Goal: Transaction & Acquisition: Purchase product/service

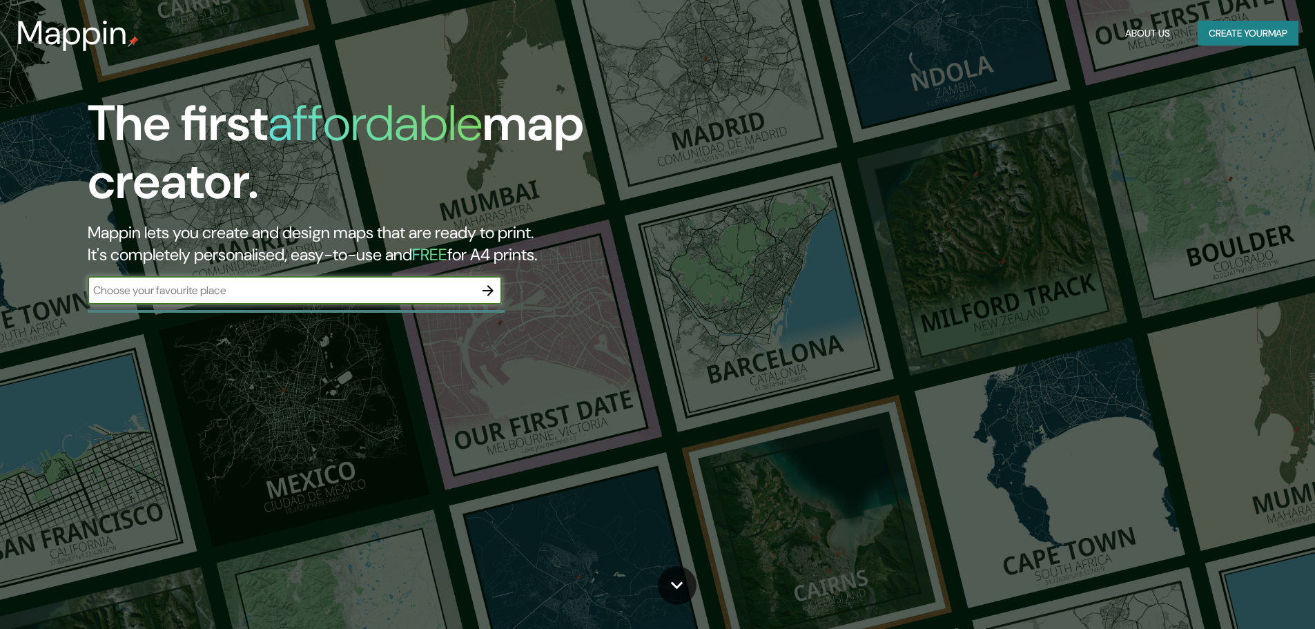
click at [337, 298] on input "text" at bounding box center [281, 290] width 387 height 16
click at [1204, 35] on button "Create your map" at bounding box center [1248, 34] width 101 height 26
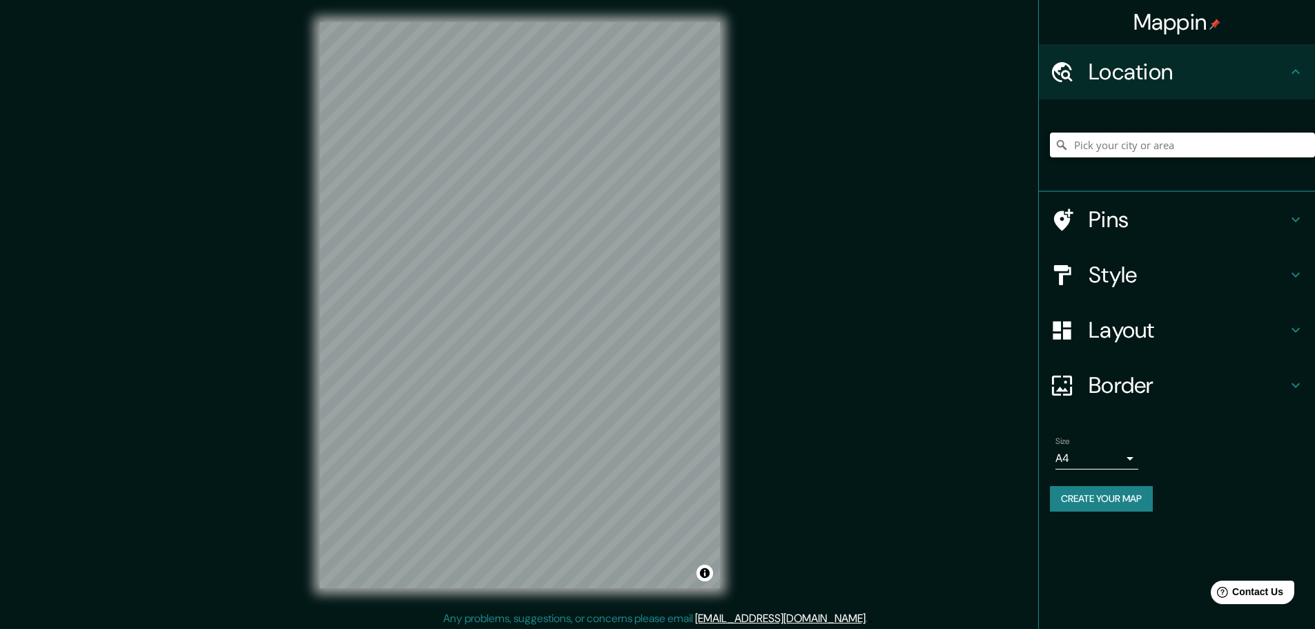
drag, startPoint x: 1094, startPoint y: 142, endPoint x: 1000, endPoint y: 100, distance: 103.3
click at [1095, 142] on input "Pick your city or area" at bounding box center [1182, 145] width 265 height 25
click at [1090, 150] on input "Pick your city or area" at bounding box center [1182, 145] width 265 height 25
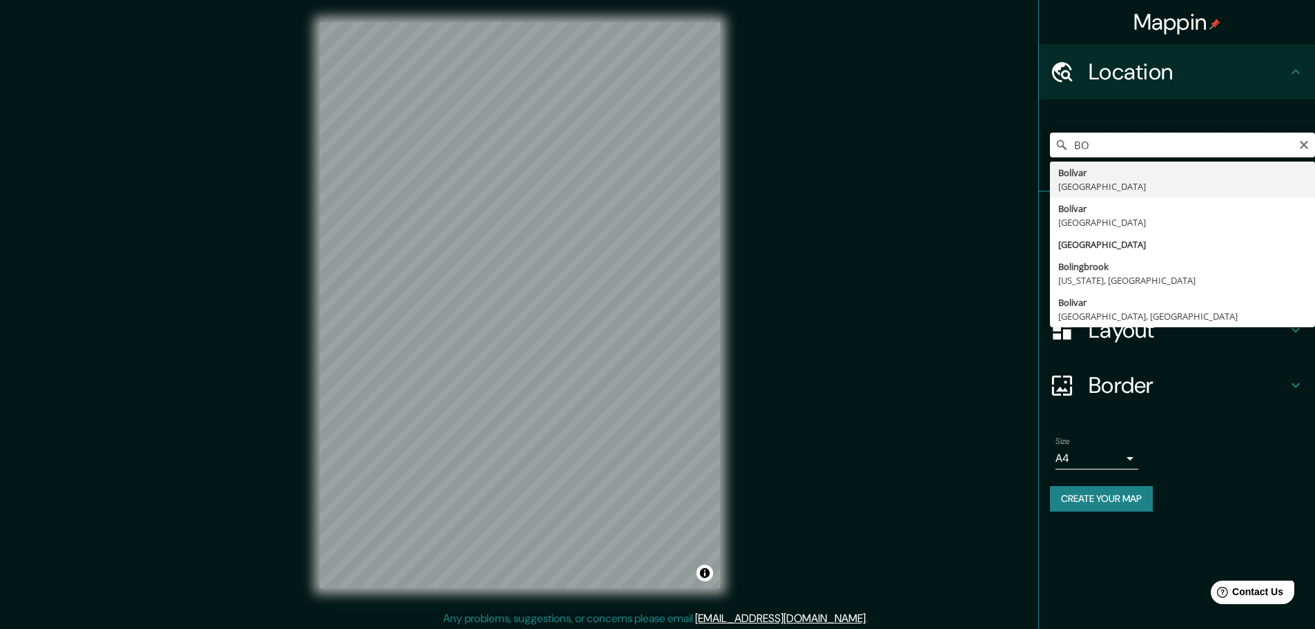
type input "B"
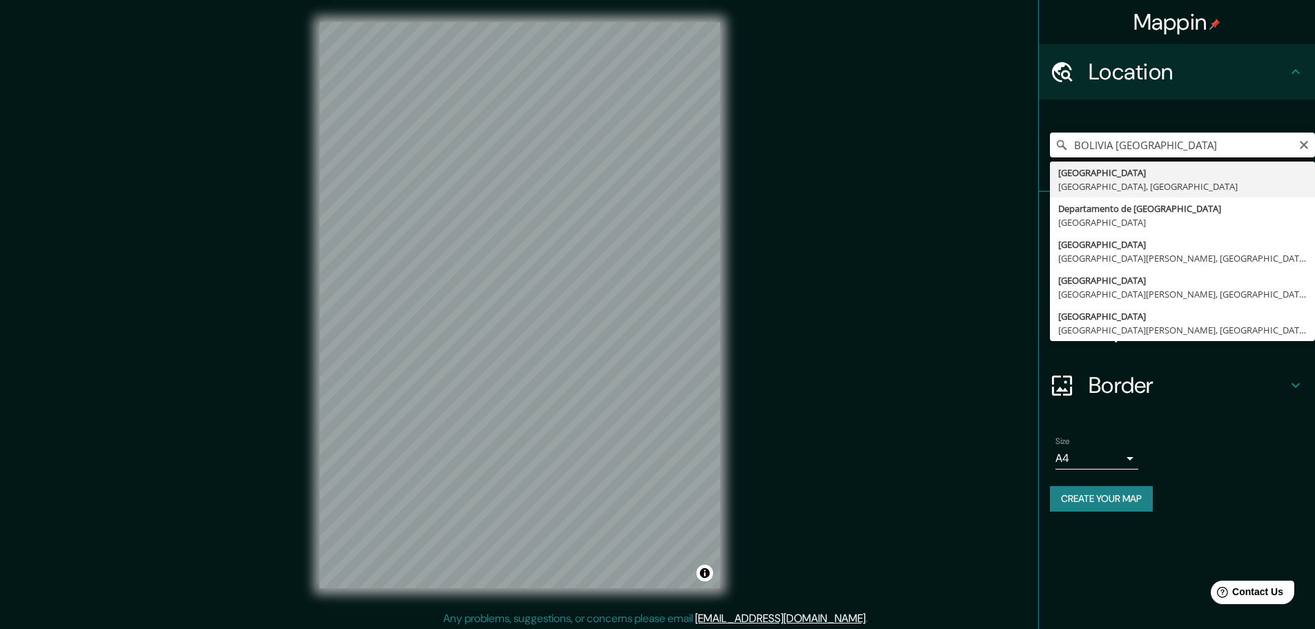
drag, startPoint x: 1137, startPoint y: 208, endPoint x: 1115, endPoint y: 185, distance: 32.2
type input "[GEOGRAPHIC_DATA], [GEOGRAPHIC_DATA]"
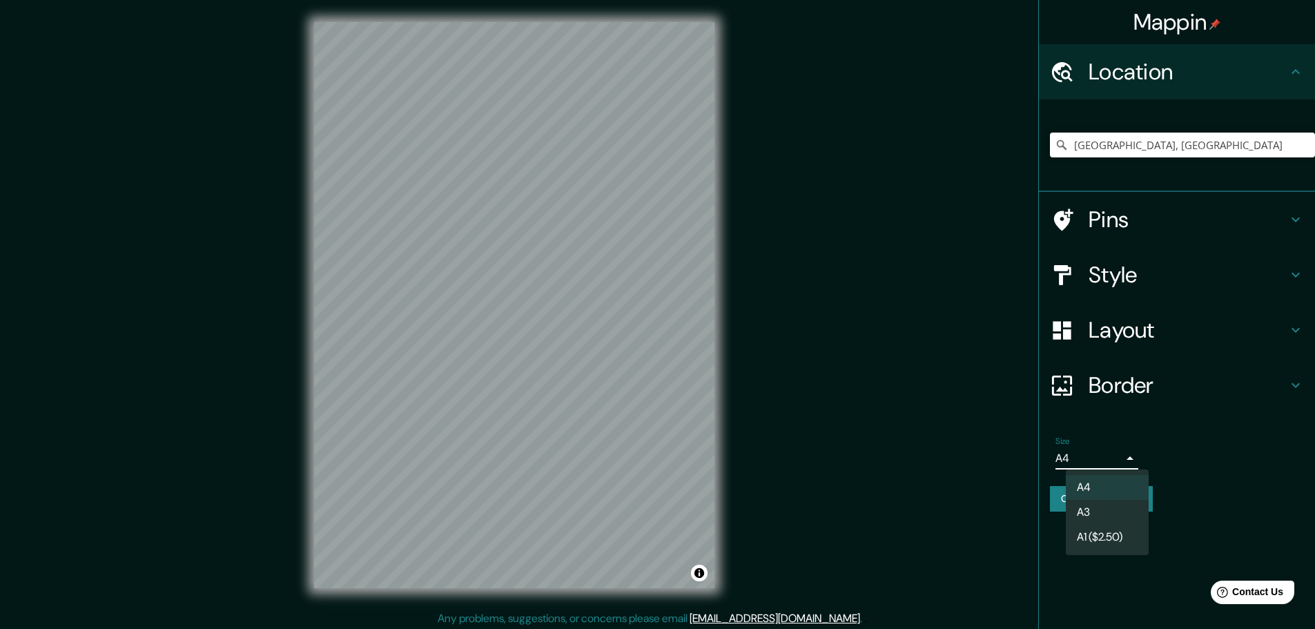
click at [1128, 461] on body "Mappin Location [GEOGRAPHIC_DATA], [GEOGRAPHIC_DATA] Pins Style Layout Border C…" at bounding box center [657, 314] width 1315 height 629
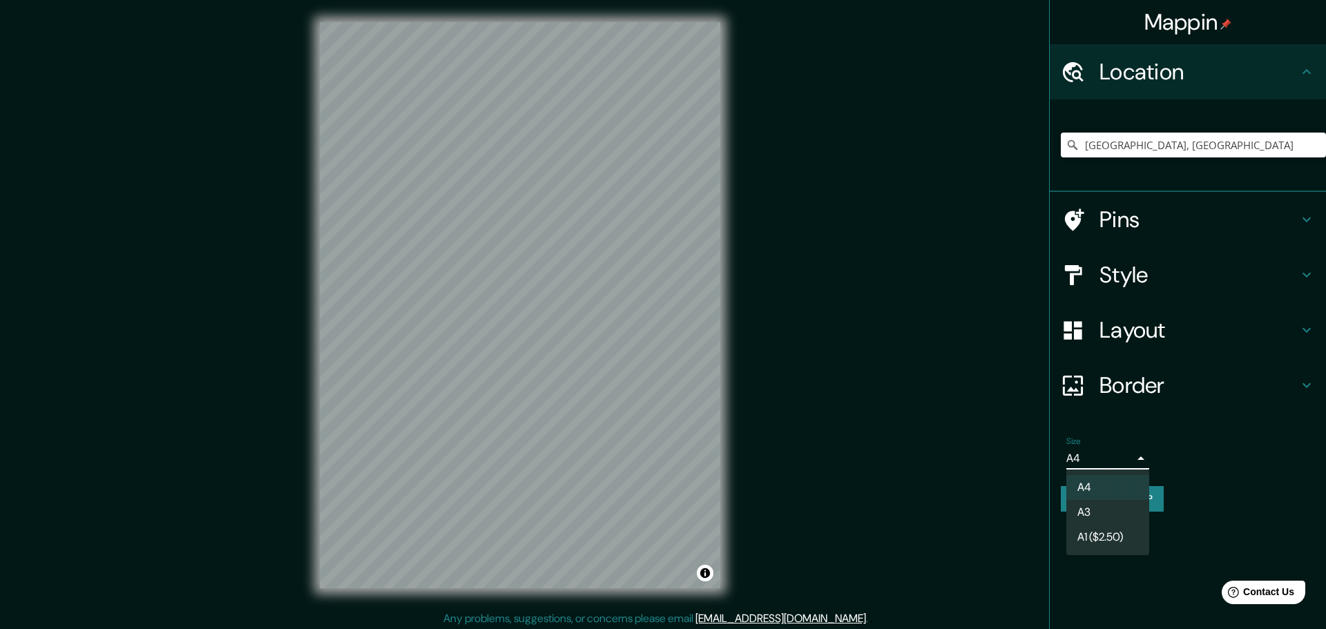
click at [1132, 459] on div at bounding box center [663, 314] width 1326 height 629
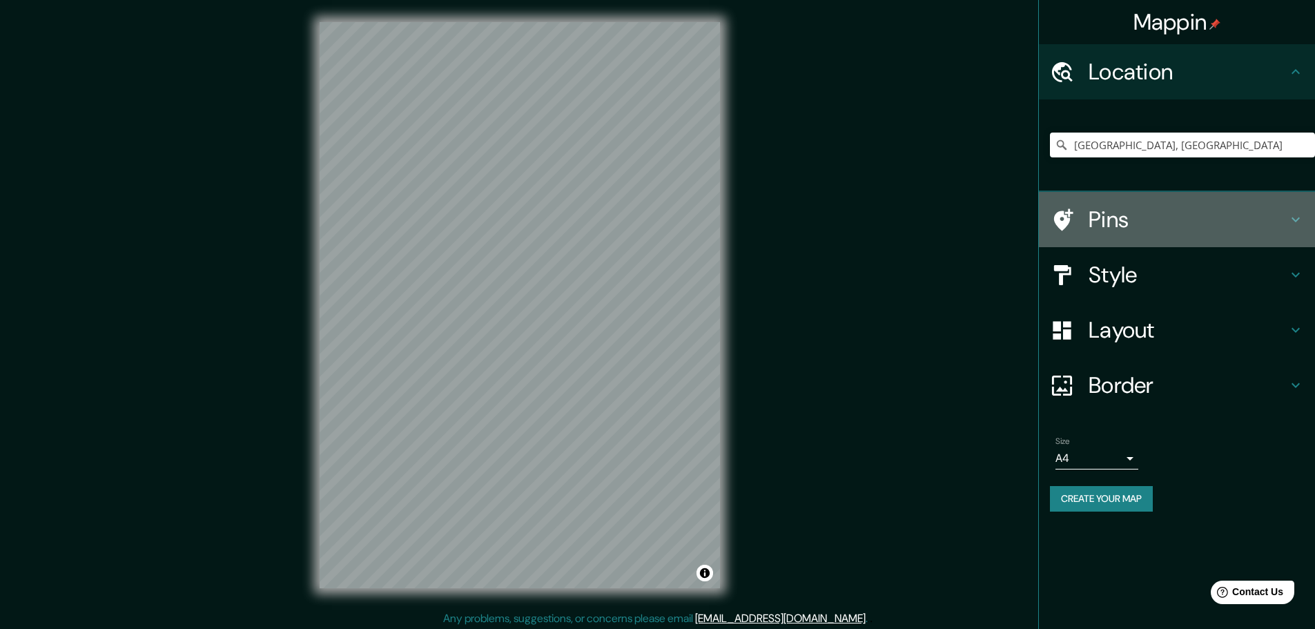
click at [1178, 220] on h4 "Pins" at bounding box center [1188, 220] width 199 height 28
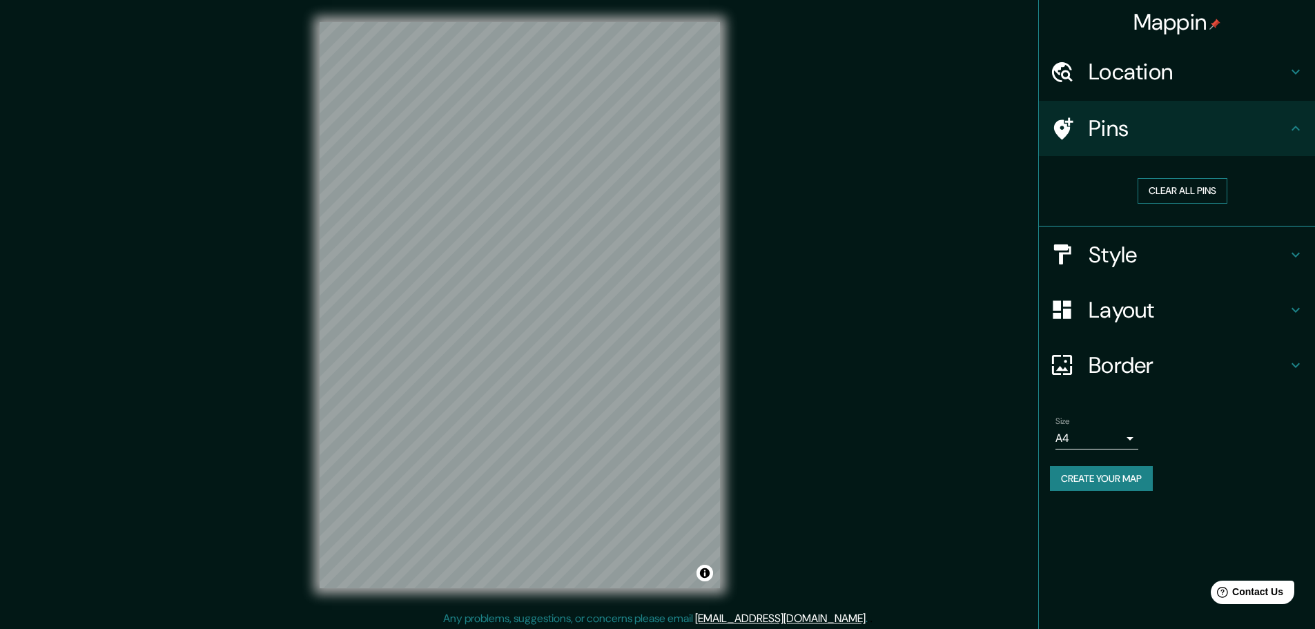
click at [1208, 192] on button "Clear all pins" at bounding box center [1183, 191] width 90 height 26
click at [1195, 189] on button "Clear all pins" at bounding box center [1183, 191] width 90 height 26
click at [1295, 253] on icon at bounding box center [1296, 255] width 17 height 17
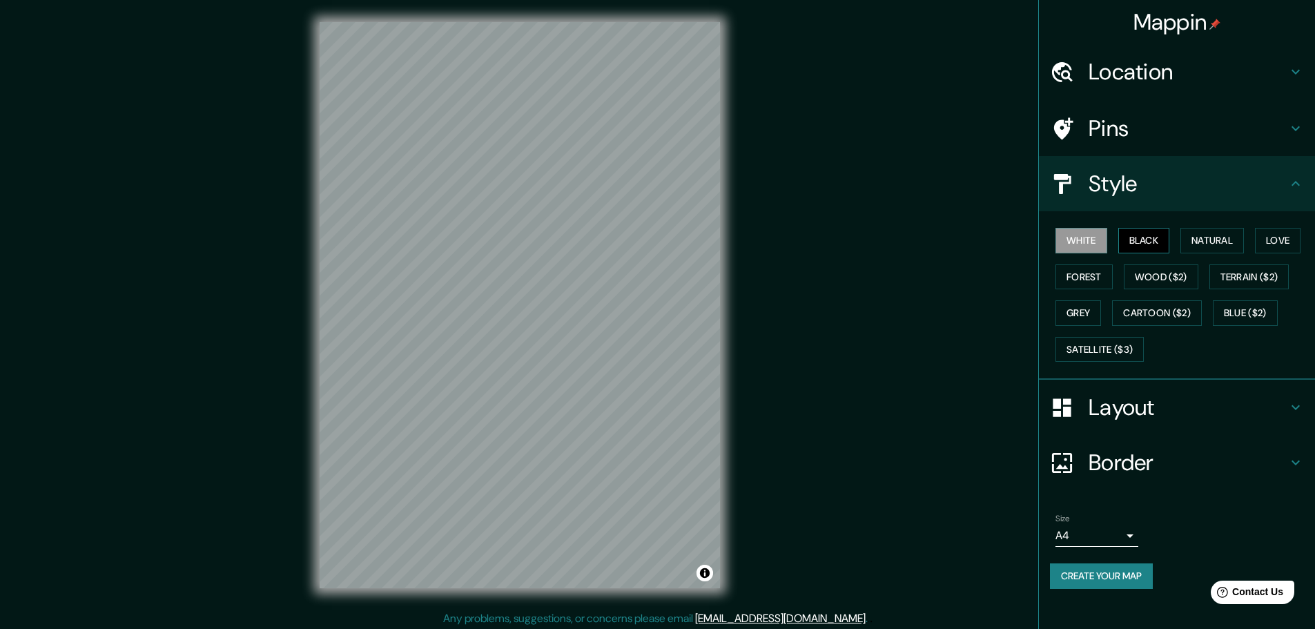
click at [1139, 234] on button "Black" at bounding box center [1145, 241] width 52 height 26
click at [1229, 242] on button "Natural" at bounding box center [1213, 241] width 64 height 26
click at [1267, 235] on button "Love" at bounding box center [1278, 241] width 46 height 26
click at [1090, 278] on button "Forest" at bounding box center [1084, 277] width 57 height 26
click at [1148, 279] on button "Wood ($2)" at bounding box center [1161, 277] width 75 height 26
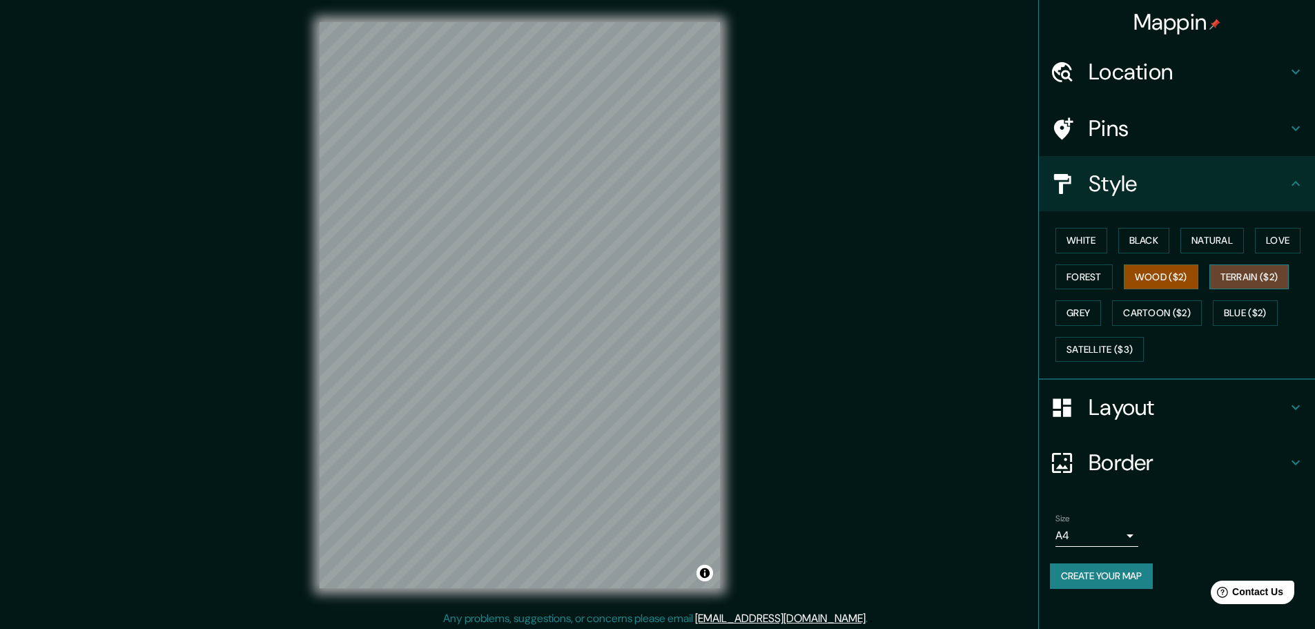
click at [1225, 273] on button "Terrain ($2)" at bounding box center [1250, 277] width 80 height 26
click at [1085, 318] on button "Grey" at bounding box center [1079, 313] width 46 height 26
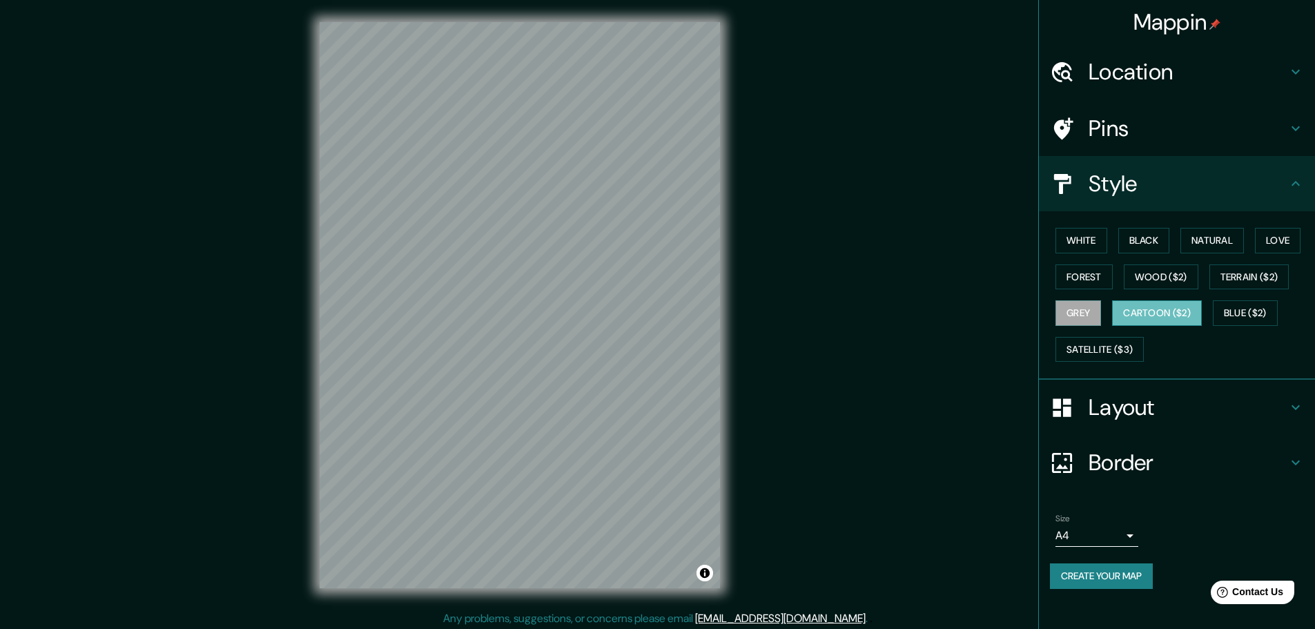
click at [1159, 309] on button "Cartoon ($2)" at bounding box center [1157, 313] width 90 height 26
click at [1236, 313] on button "Blue ($2)" at bounding box center [1245, 313] width 65 height 26
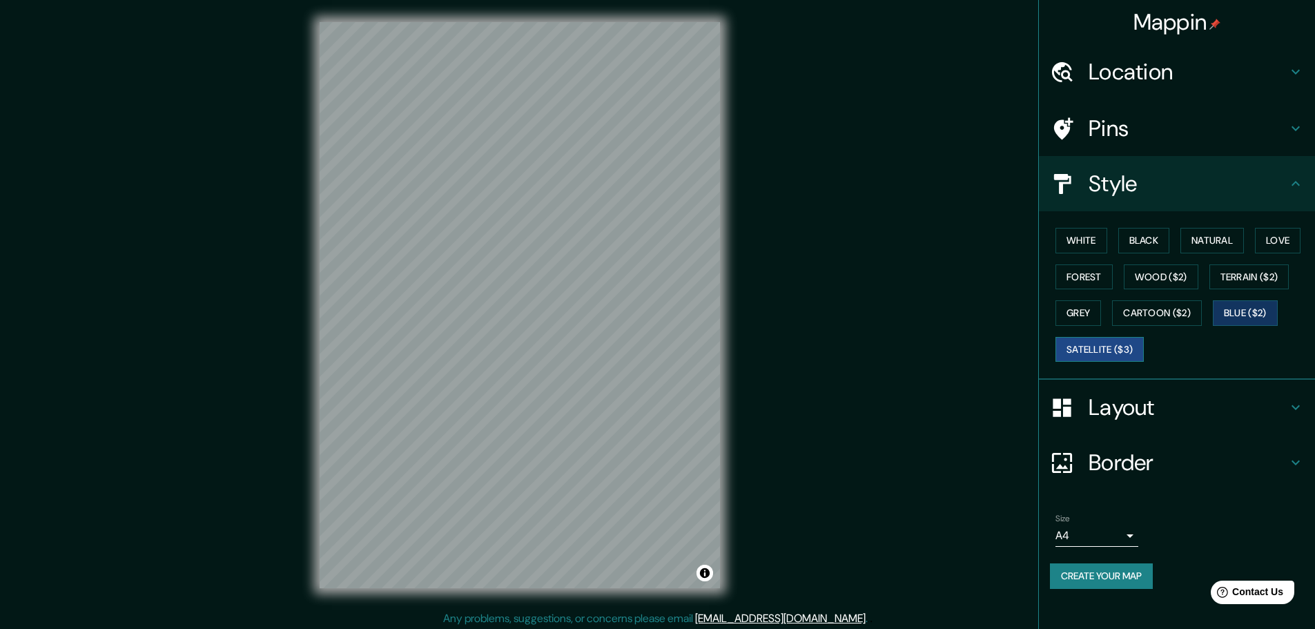
drag, startPoint x: 1101, startPoint y: 347, endPoint x: 1080, endPoint y: 336, distance: 23.5
click at [1100, 347] on button "Satellite ($3)" at bounding box center [1100, 350] width 88 height 26
click at [1099, 283] on button "Forest" at bounding box center [1084, 277] width 57 height 26
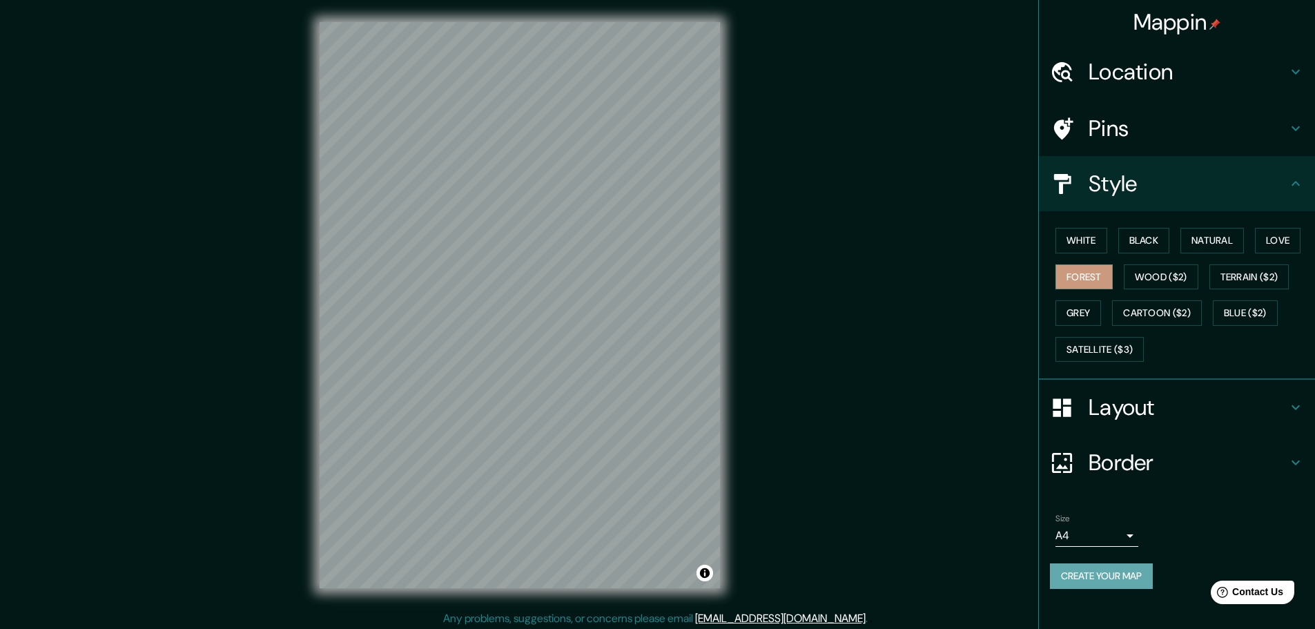
click at [1117, 571] on button "Create your map" at bounding box center [1101, 576] width 103 height 26
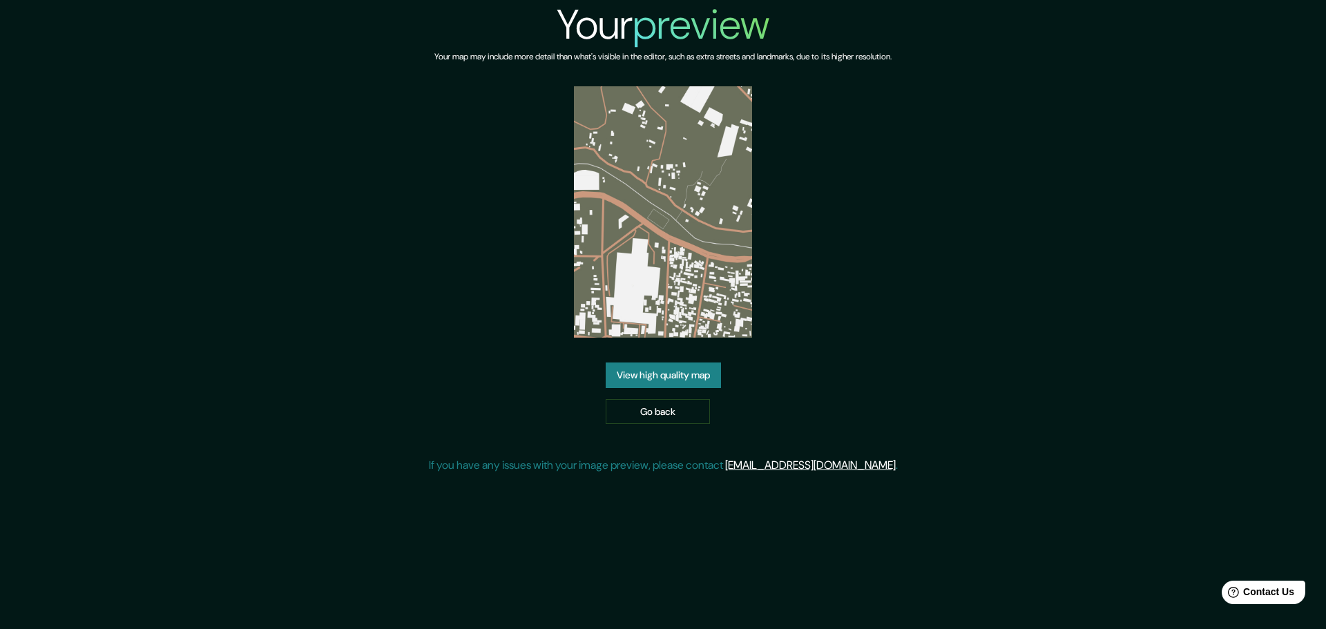
click at [691, 380] on link "View high quality map" at bounding box center [663, 376] width 115 height 26
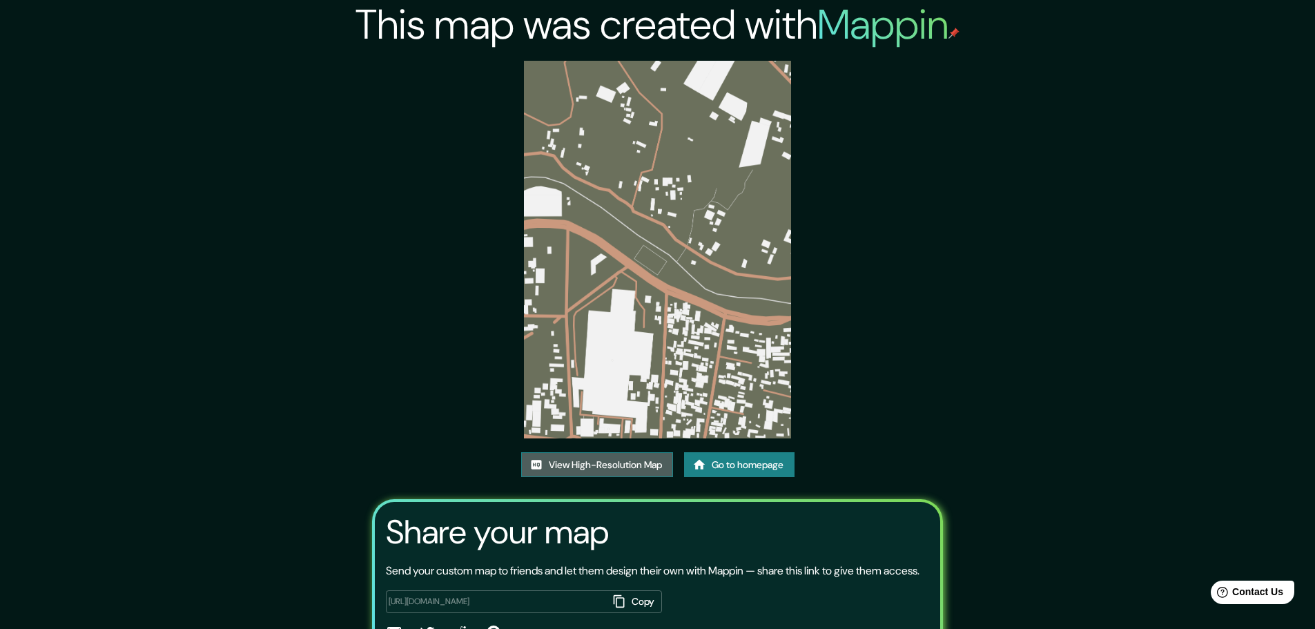
click at [642, 472] on link "View High-Resolution Map" at bounding box center [597, 465] width 152 height 26
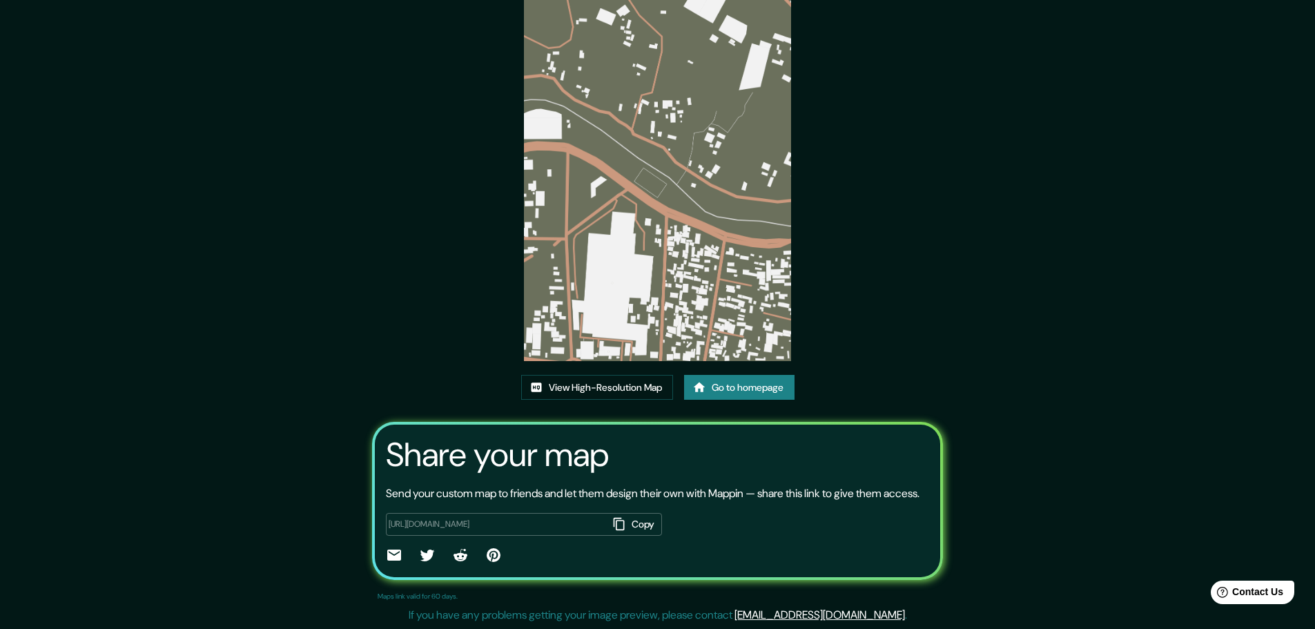
scroll to position [94, 0]
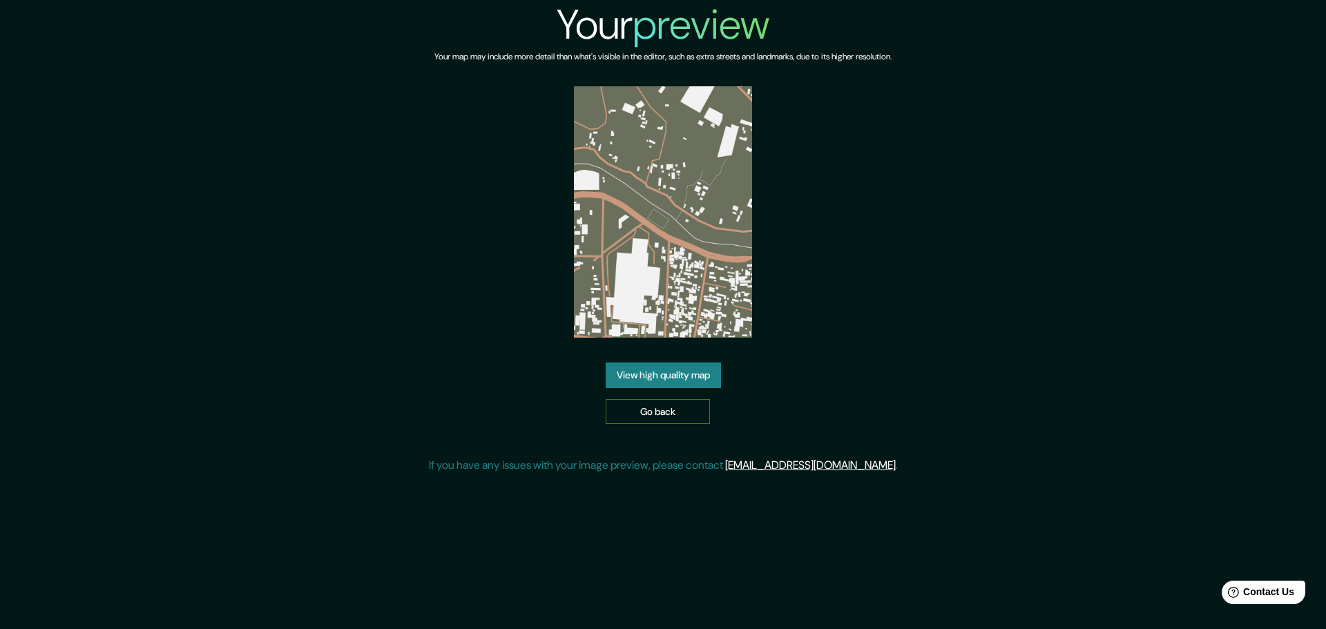
click at [682, 418] on link "Go back" at bounding box center [658, 412] width 104 height 26
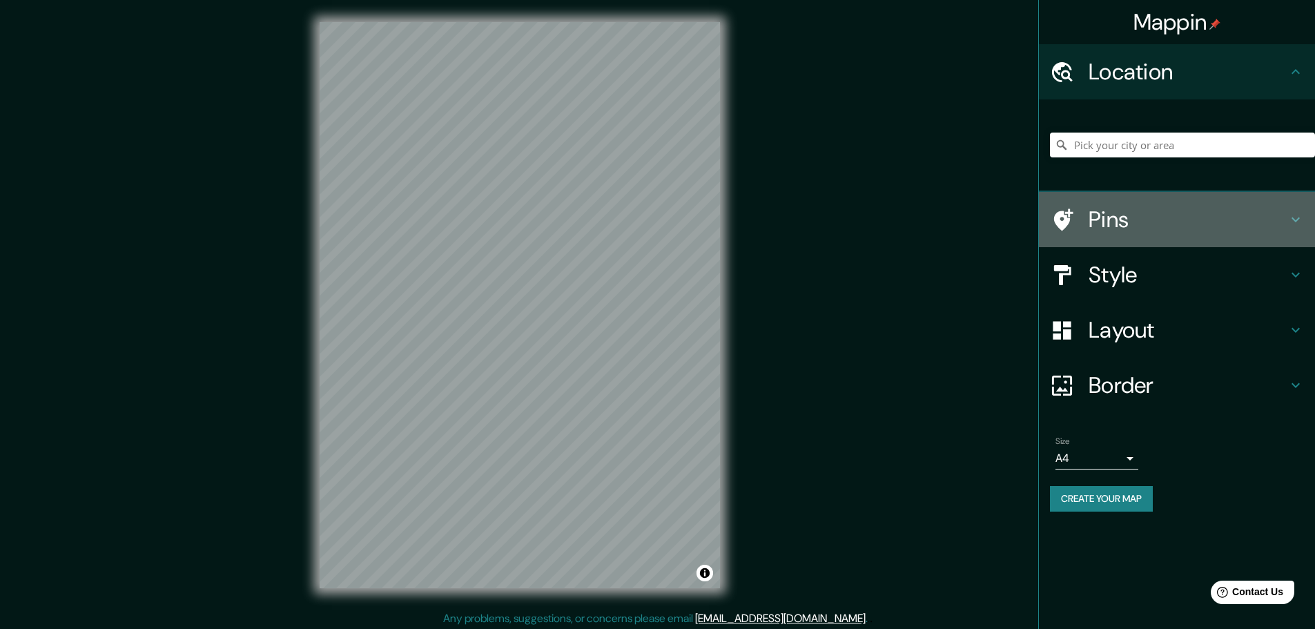
click at [1185, 221] on h4 "Pins" at bounding box center [1188, 220] width 199 height 28
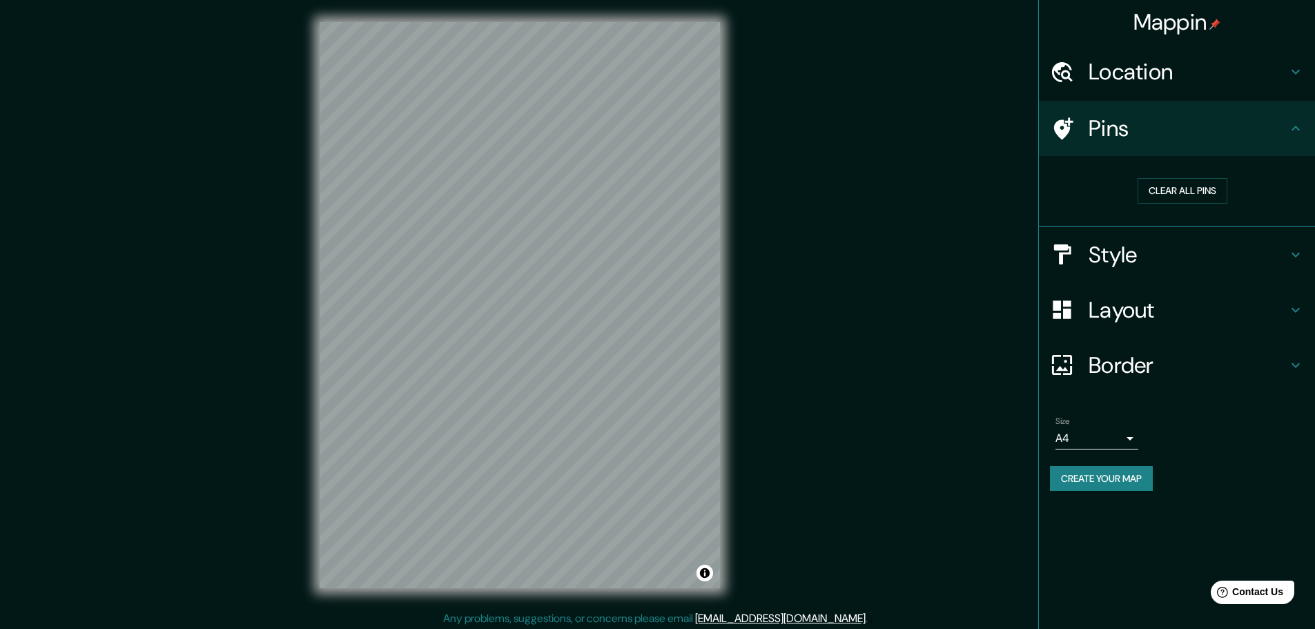
click at [1171, 68] on h4 "Location" at bounding box center [1188, 72] width 199 height 28
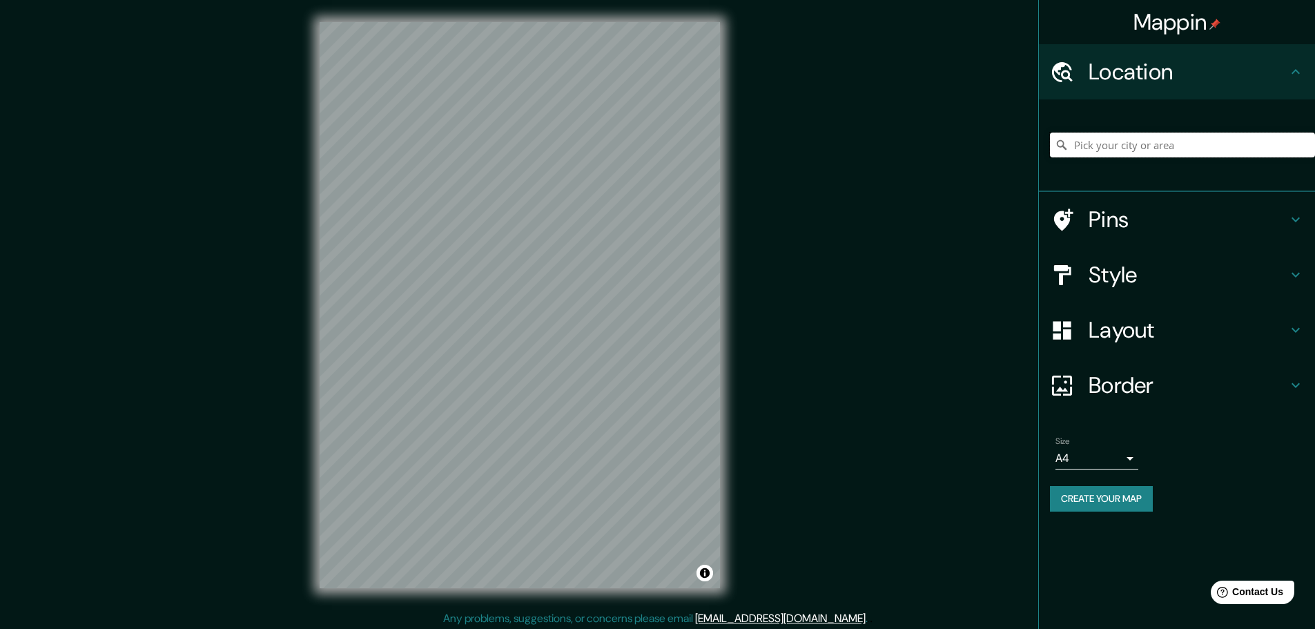
click at [1137, 144] on input "Pick your city or area" at bounding box center [1182, 145] width 265 height 25
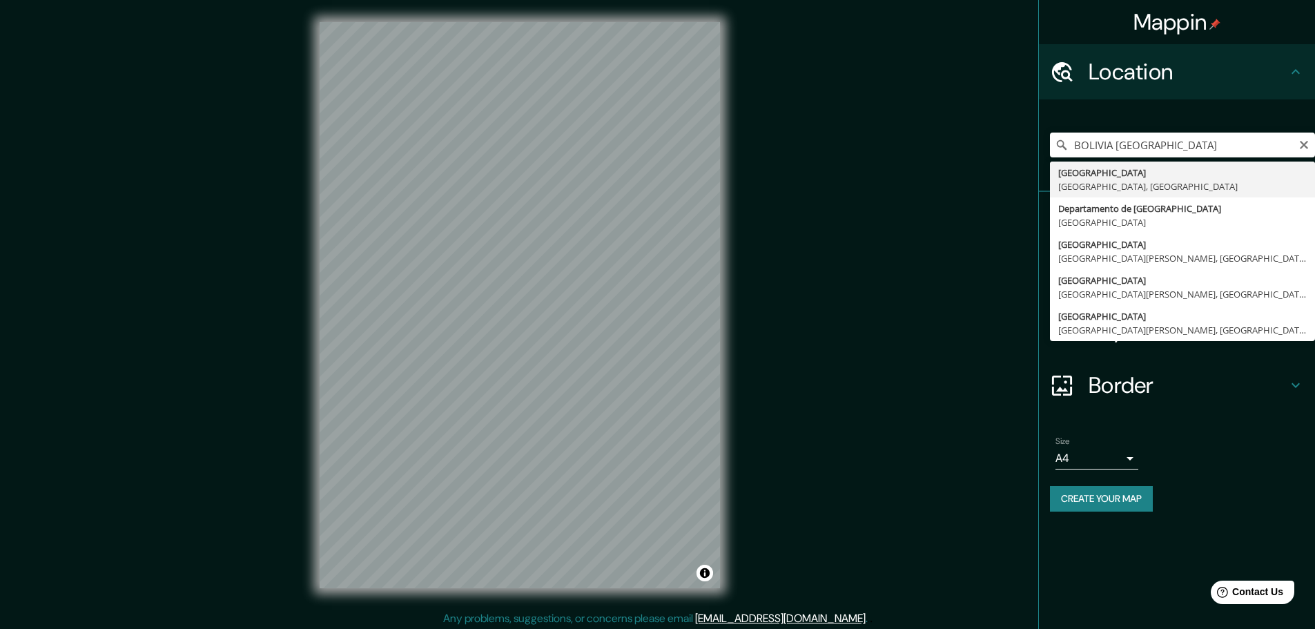
type input "Cochabamba, Departamento de Cochabamba, Bolivia"
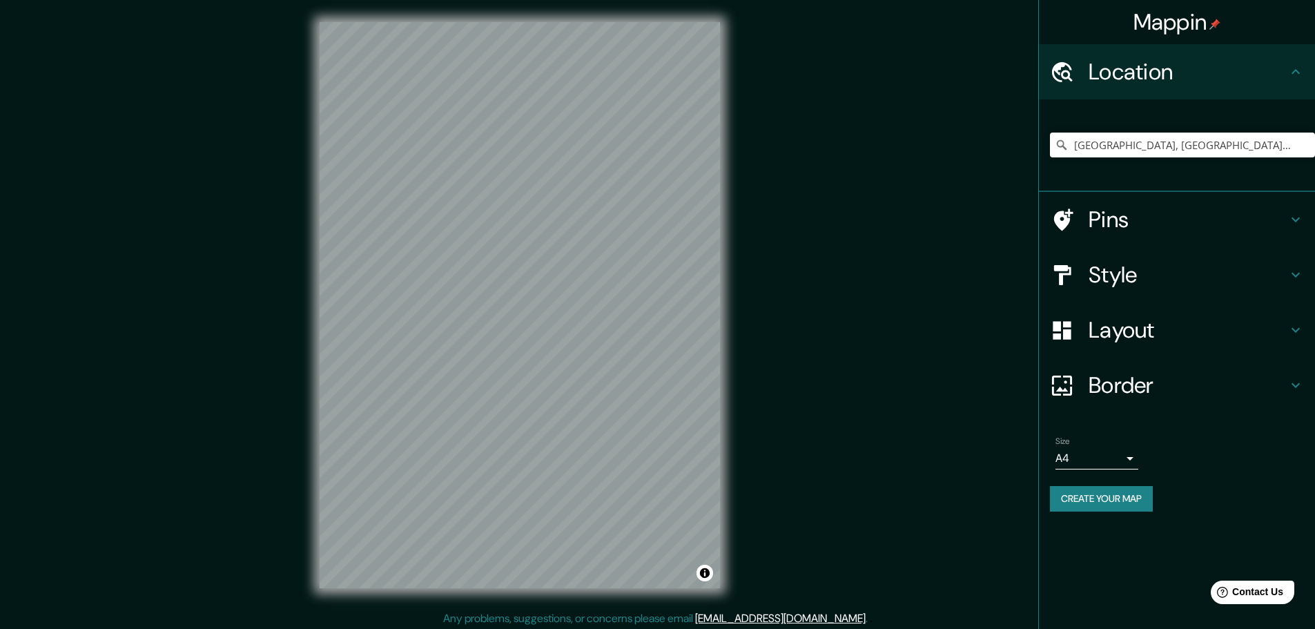
click at [1227, 281] on h4 "Style" at bounding box center [1188, 275] width 199 height 28
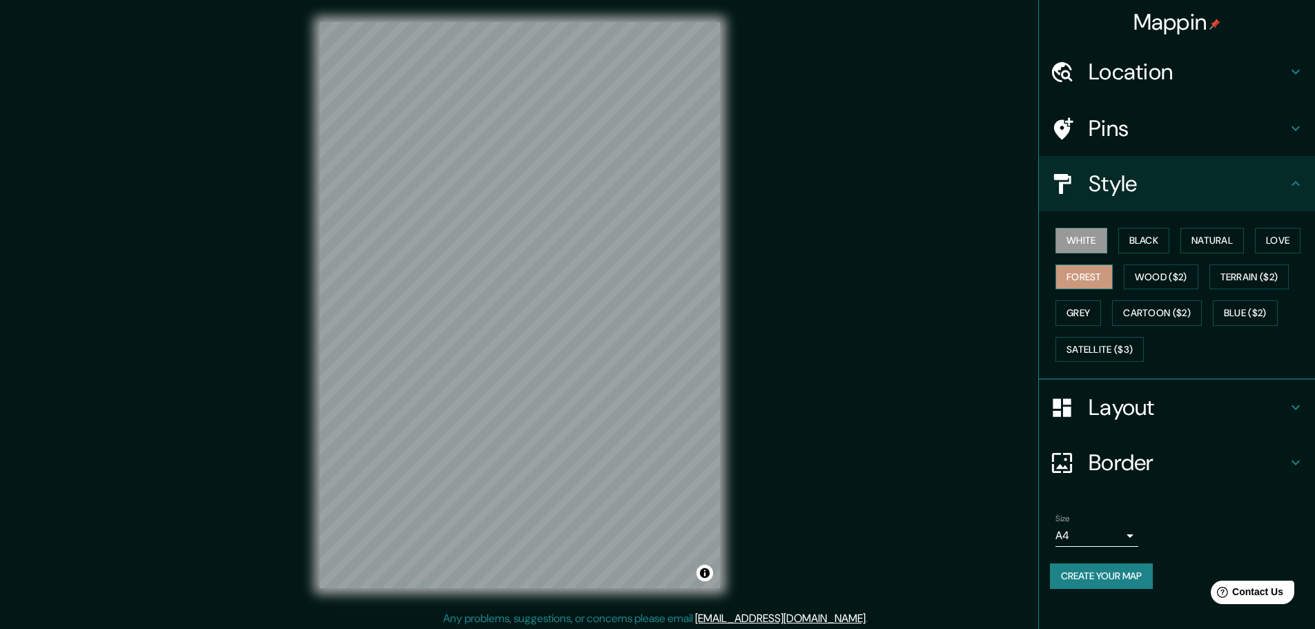
click at [1101, 280] on button "Forest" at bounding box center [1084, 277] width 57 height 26
click at [1160, 274] on button "Wood ($2)" at bounding box center [1161, 277] width 75 height 26
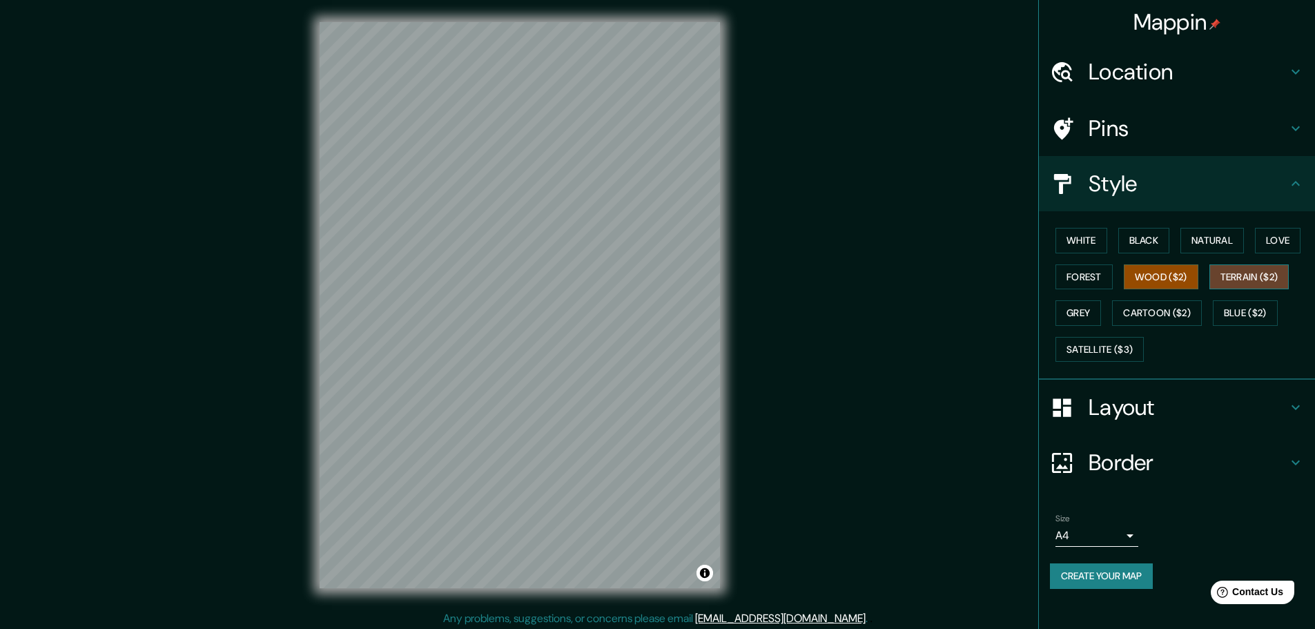
click at [1261, 277] on button "Terrain ($2)" at bounding box center [1250, 277] width 80 height 26
click at [1226, 244] on button "Natural" at bounding box center [1213, 241] width 64 height 26
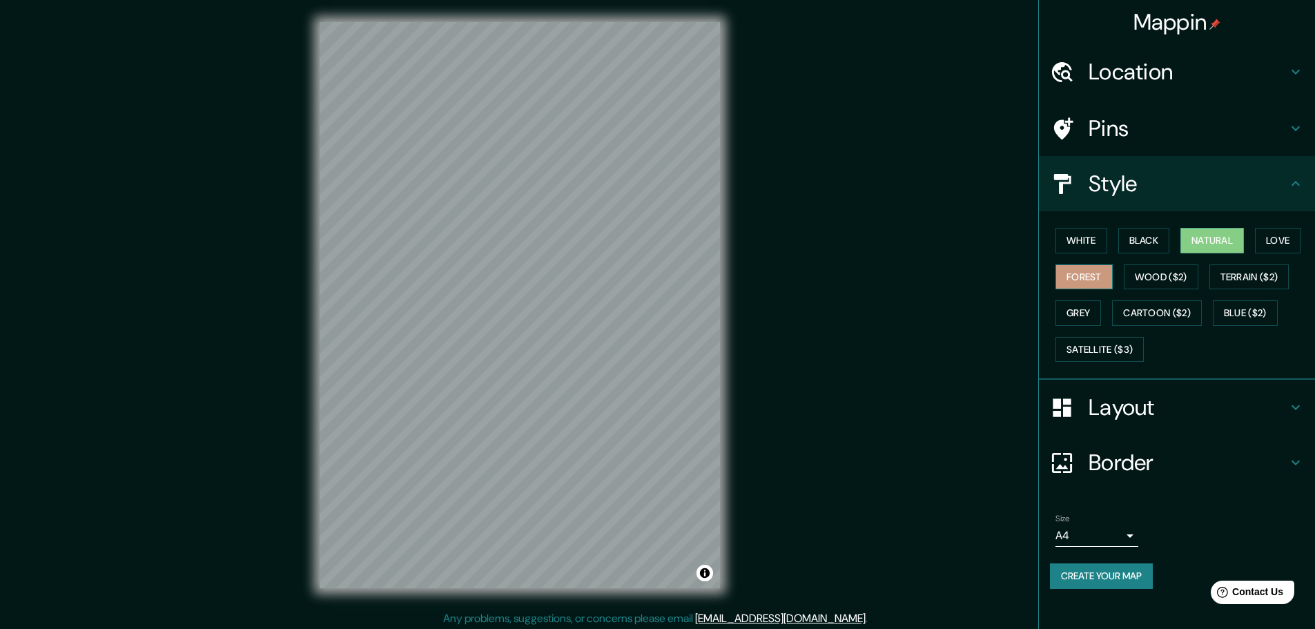
click at [1089, 274] on button "Forest" at bounding box center [1084, 277] width 57 height 26
click at [1216, 247] on button "Natural" at bounding box center [1213, 241] width 64 height 26
click at [1065, 282] on button "Forest" at bounding box center [1084, 277] width 57 height 26
click at [1084, 311] on button "Grey" at bounding box center [1079, 313] width 46 height 26
click at [1086, 277] on button "Forest" at bounding box center [1084, 277] width 57 height 26
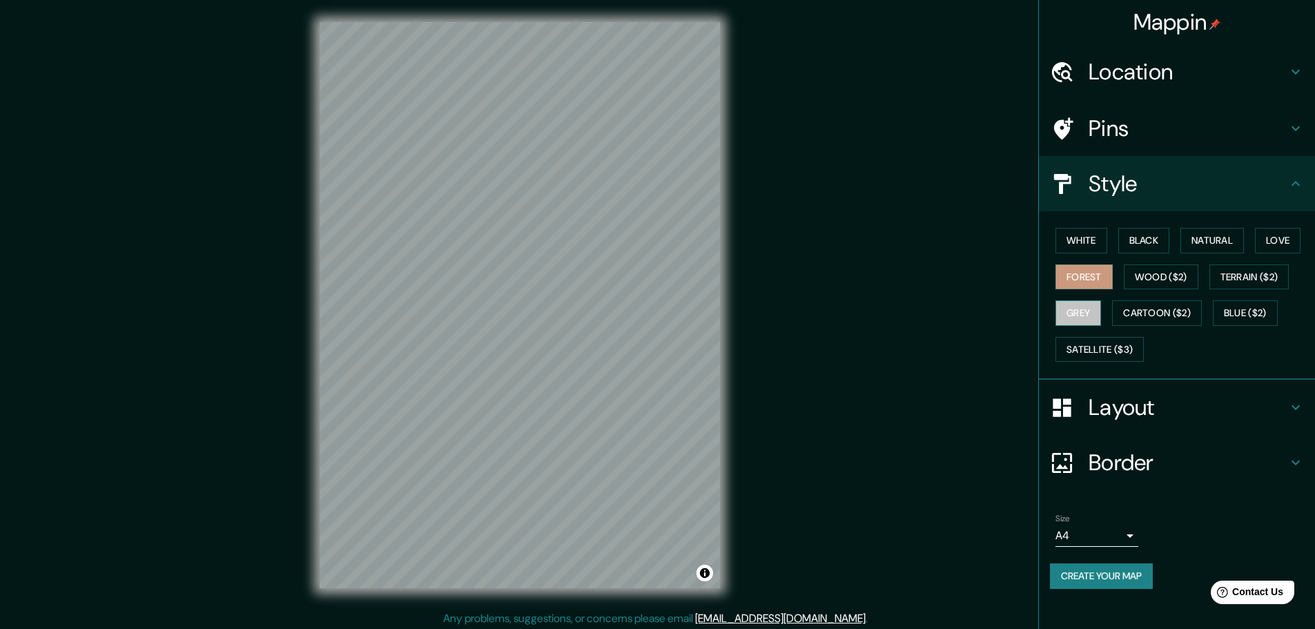
click at [1081, 311] on button "Grey" at bounding box center [1079, 313] width 46 height 26
click at [1082, 288] on button "Forest" at bounding box center [1084, 277] width 57 height 26
click at [1217, 247] on button "Natural" at bounding box center [1213, 241] width 64 height 26
click at [1084, 280] on button "Forest" at bounding box center [1084, 277] width 57 height 26
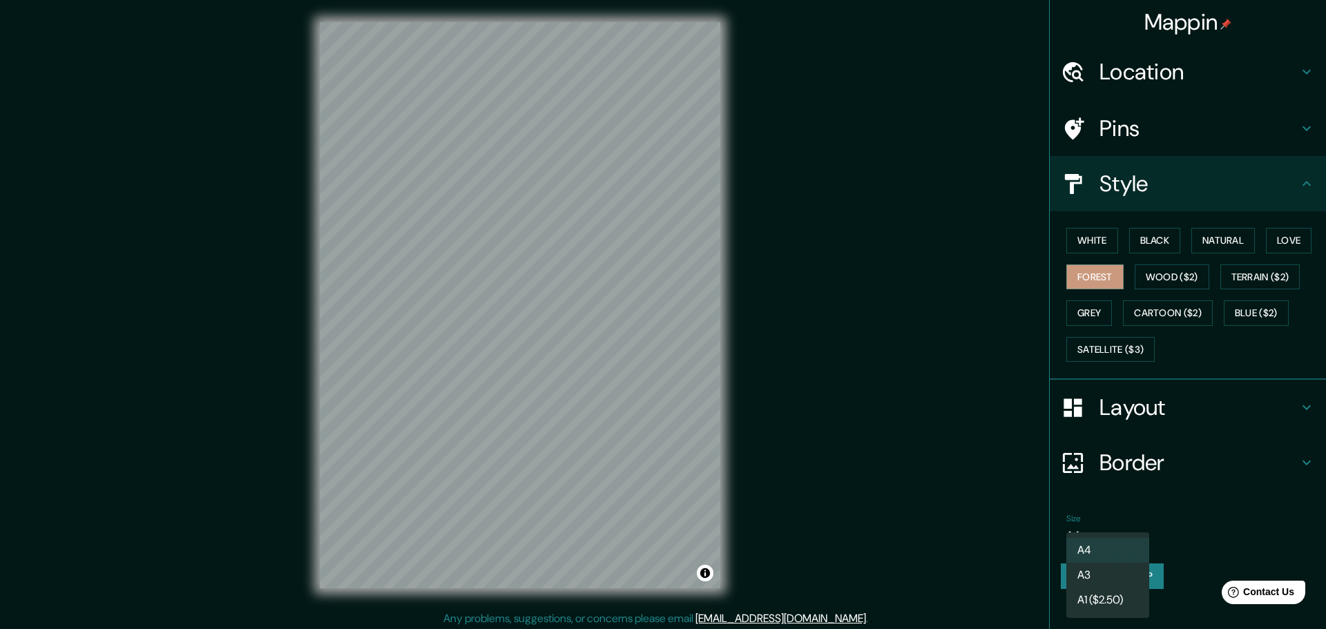
click at [1130, 534] on body "Mappin Location Cochabamba, Departamento de Cochabamba, Bolivia Pins Style Whit…" at bounding box center [663, 314] width 1326 height 629
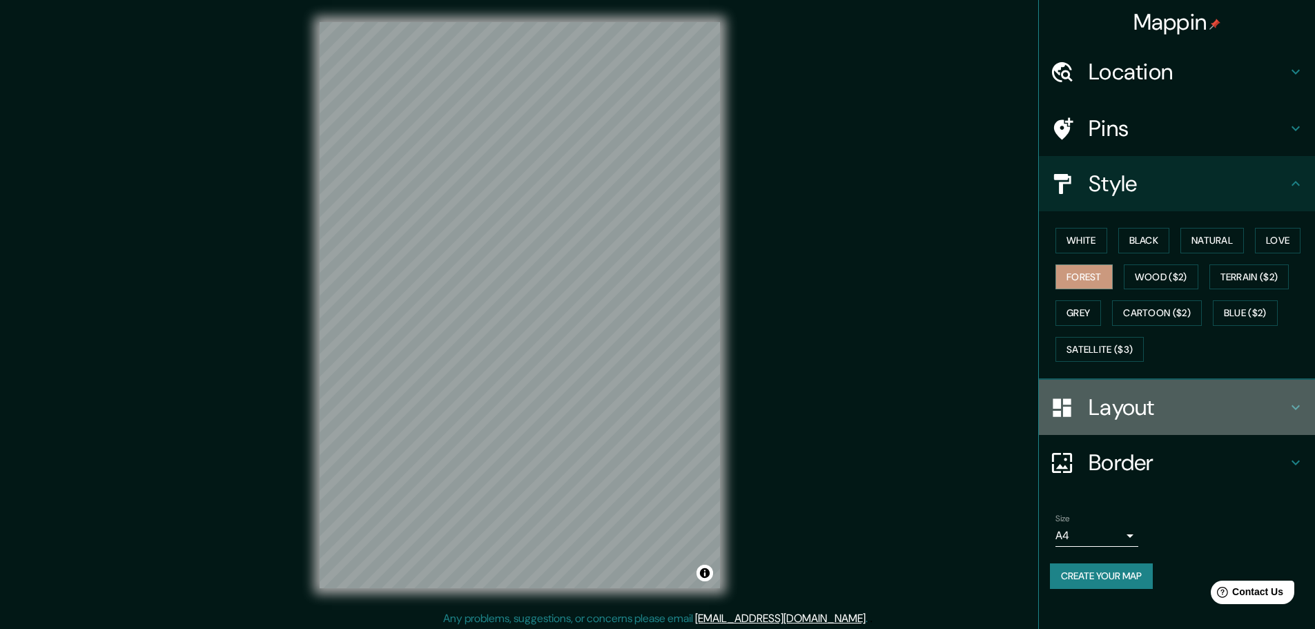
click at [1289, 405] on icon at bounding box center [1296, 407] width 17 height 17
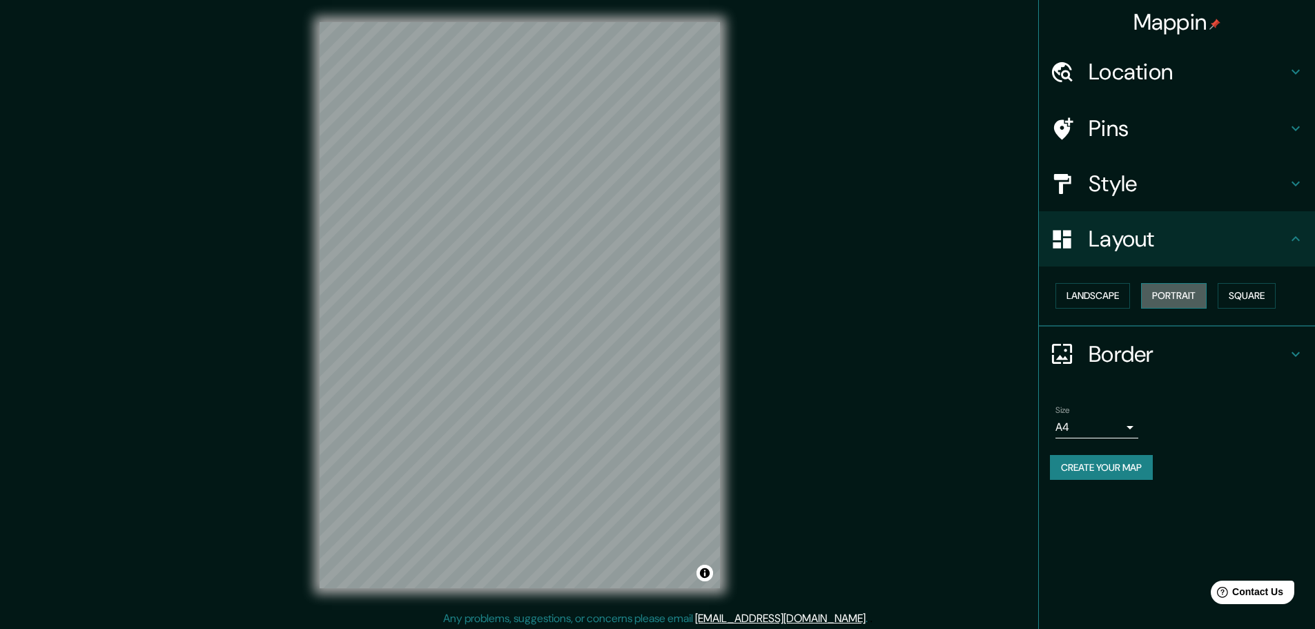
click at [1186, 296] on button "Portrait" at bounding box center [1174, 296] width 66 height 26
click at [1112, 297] on button "Landscape" at bounding box center [1093, 296] width 75 height 26
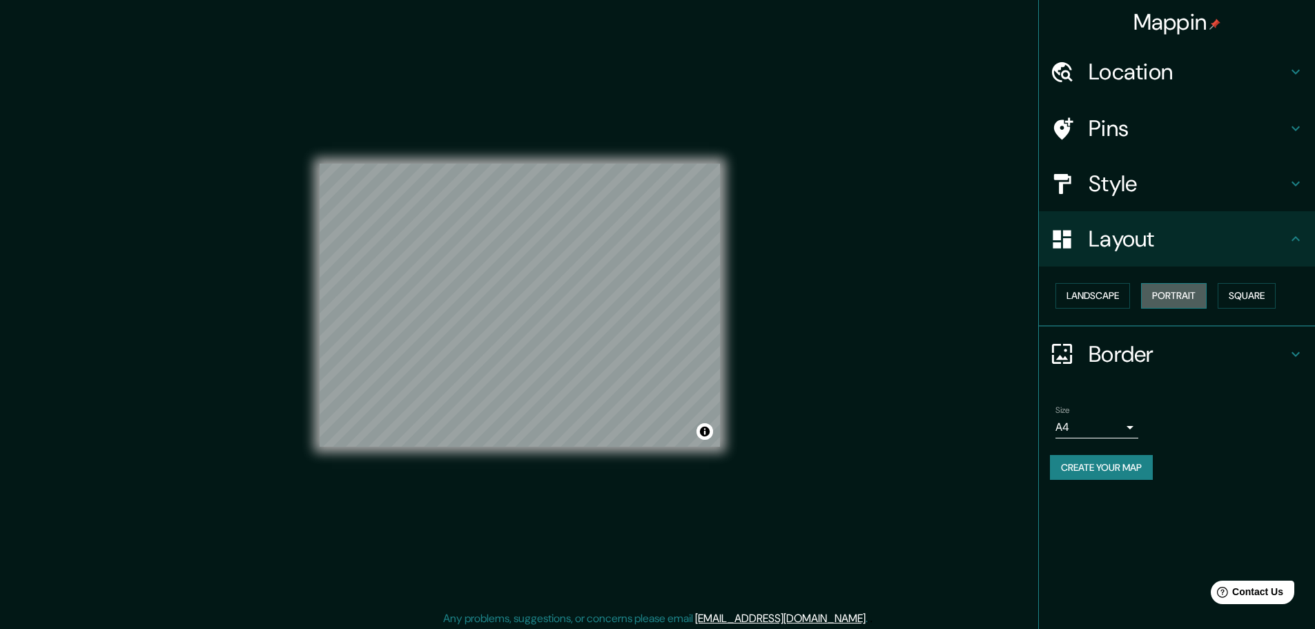
click at [1164, 296] on button "Portrait" at bounding box center [1174, 296] width 66 height 26
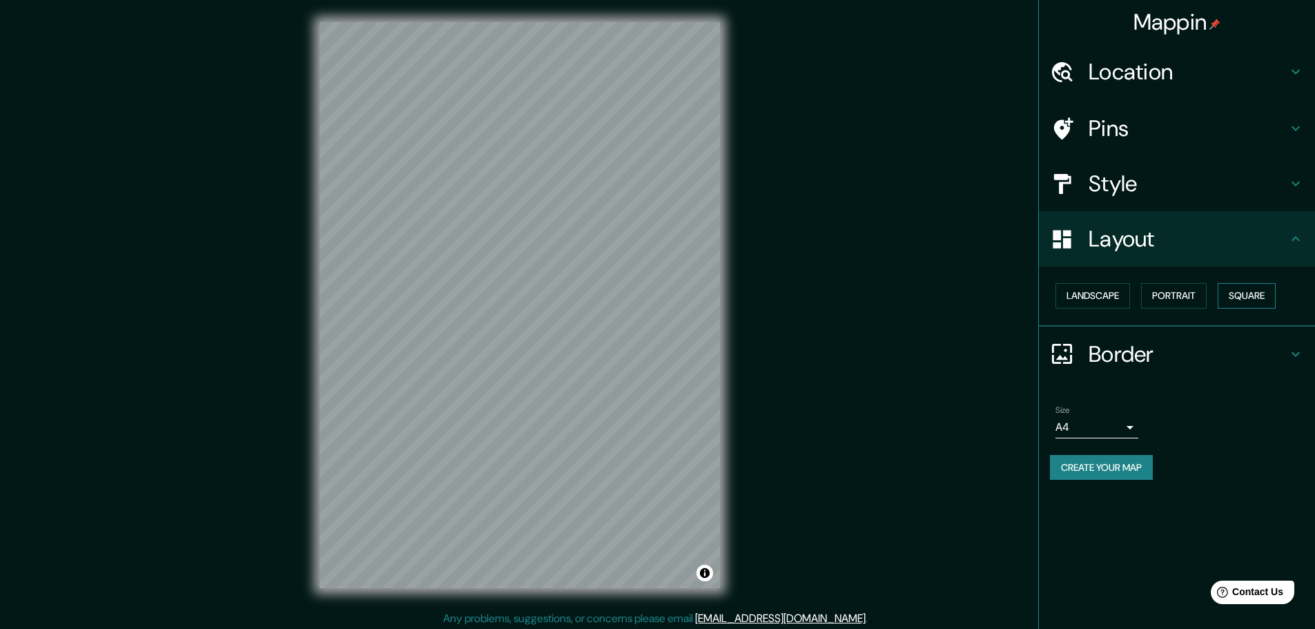
click at [1232, 298] on button "Square" at bounding box center [1247, 296] width 58 height 26
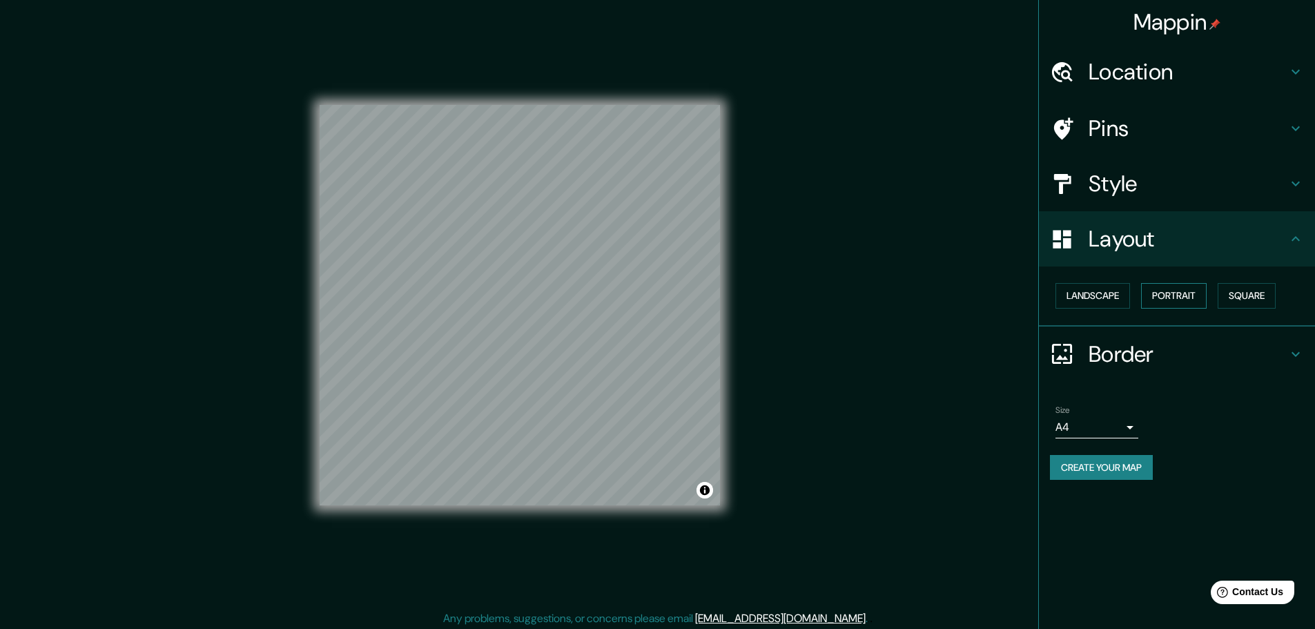
click at [1191, 298] on button "Portrait" at bounding box center [1174, 296] width 66 height 26
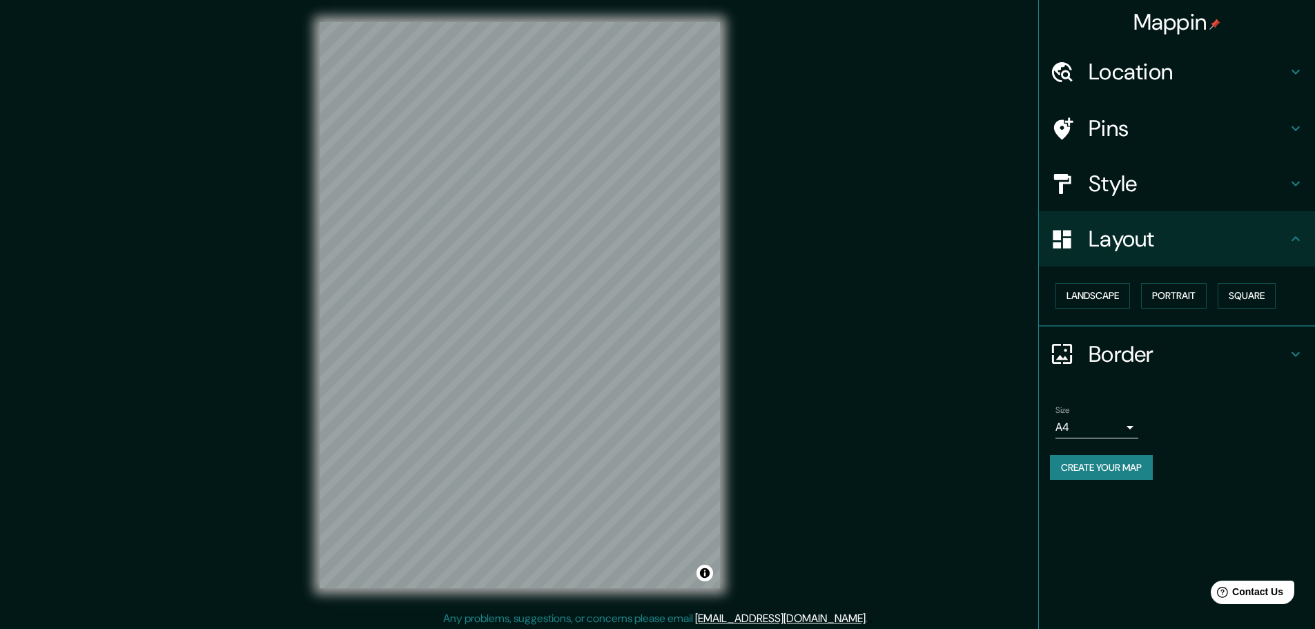
click at [1288, 350] on icon at bounding box center [1296, 354] width 17 height 17
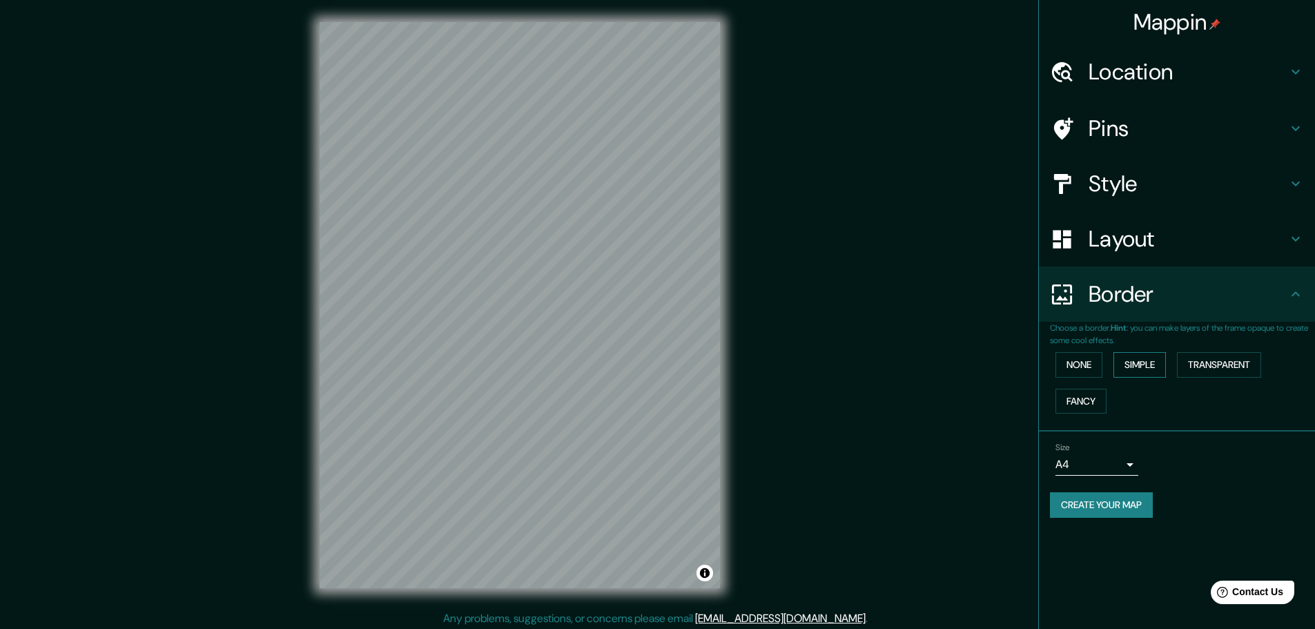
click at [1150, 362] on button "Simple" at bounding box center [1140, 365] width 52 height 26
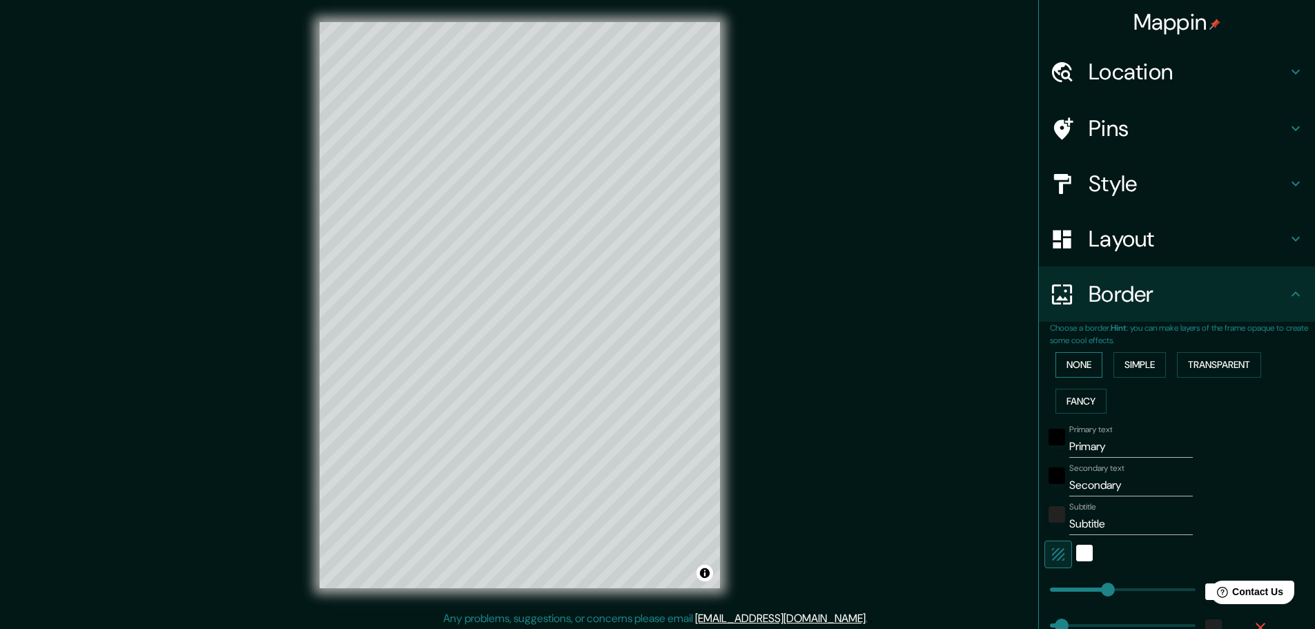
click at [1086, 366] on button "None" at bounding box center [1079, 365] width 47 height 26
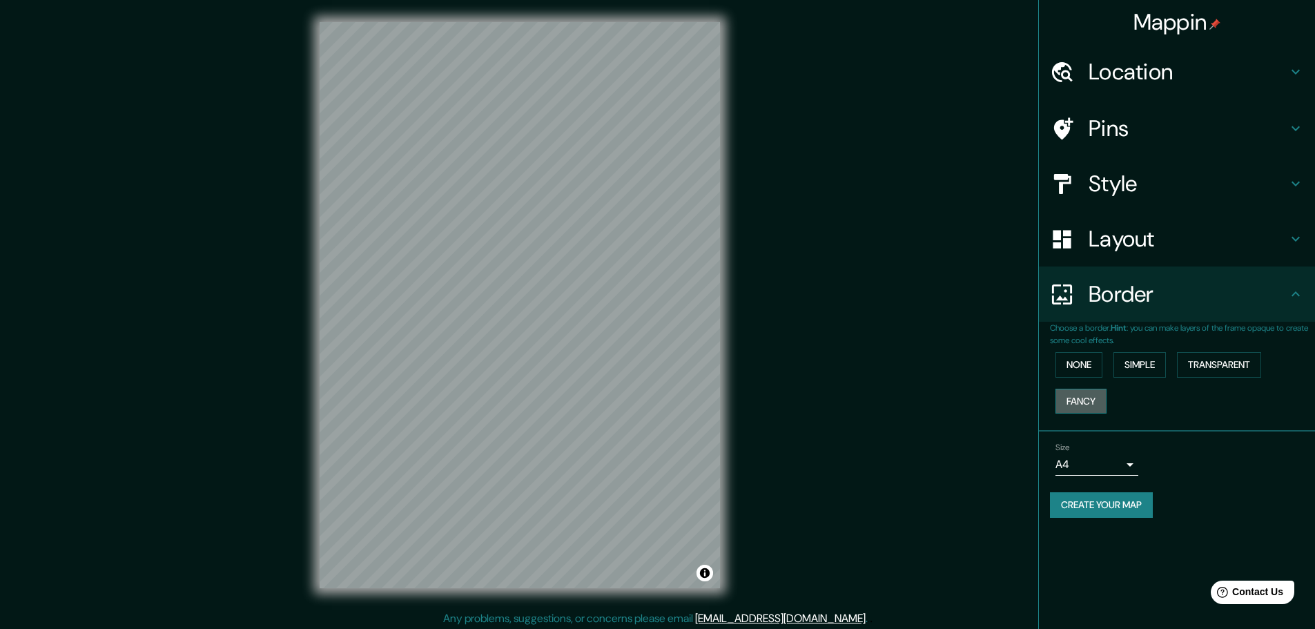
click at [1074, 397] on button "Fancy" at bounding box center [1081, 402] width 51 height 26
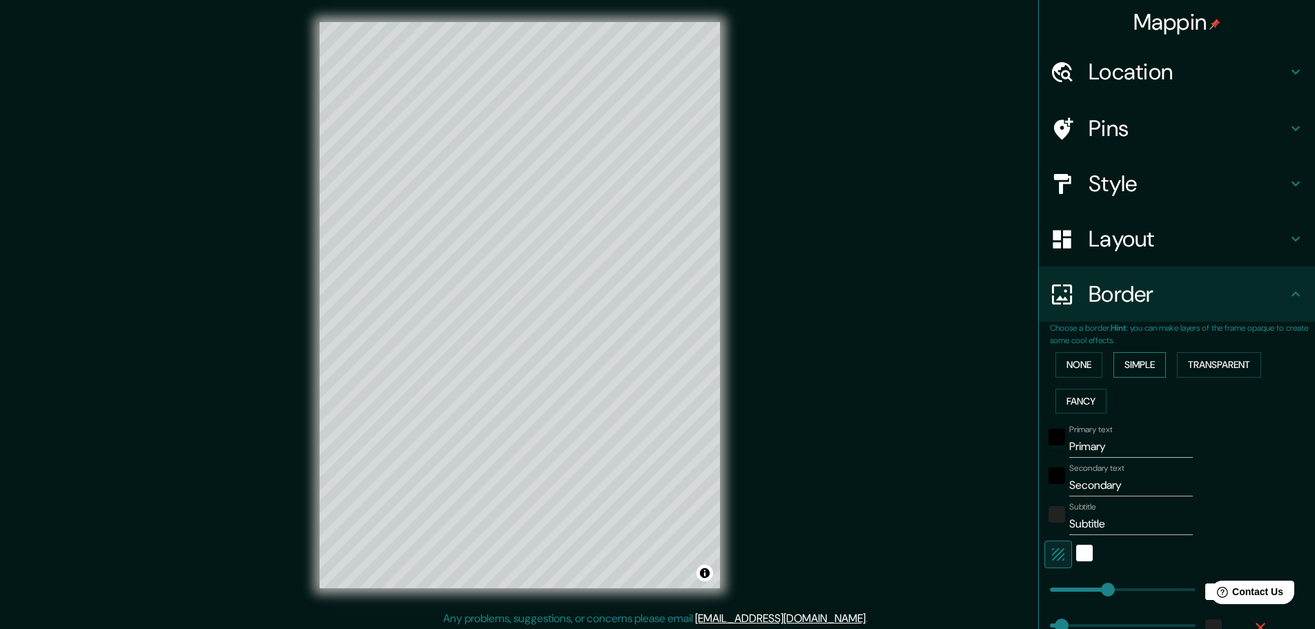
click at [1151, 367] on button "Simple" at bounding box center [1140, 365] width 52 height 26
click at [1202, 362] on button "Transparent" at bounding box center [1219, 365] width 84 height 26
click at [1081, 366] on button "None" at bounding box center [1079, 365] width 47 height 26
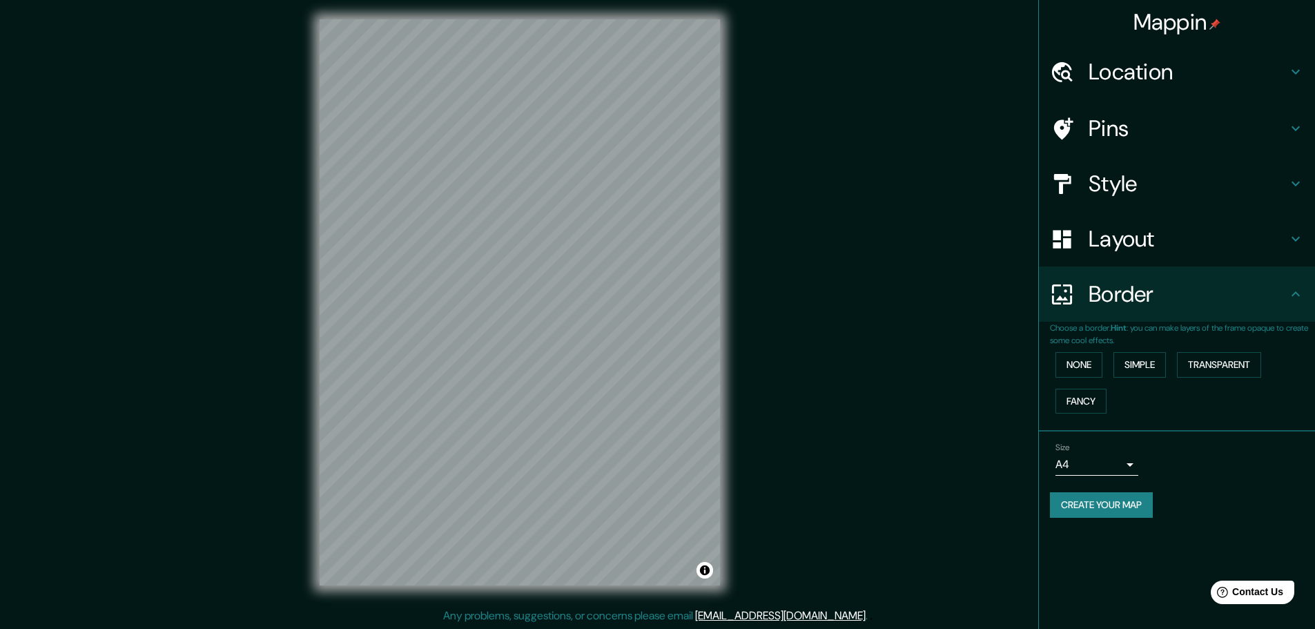
scroll to position [3, 0]
click at [1130, 503] on button "Create your map" at bounding box center [1101, 505] width 103 height 26
click at [1077, 508] on button "Create your map" at bounding box center [1101, 505] width 103 height 26
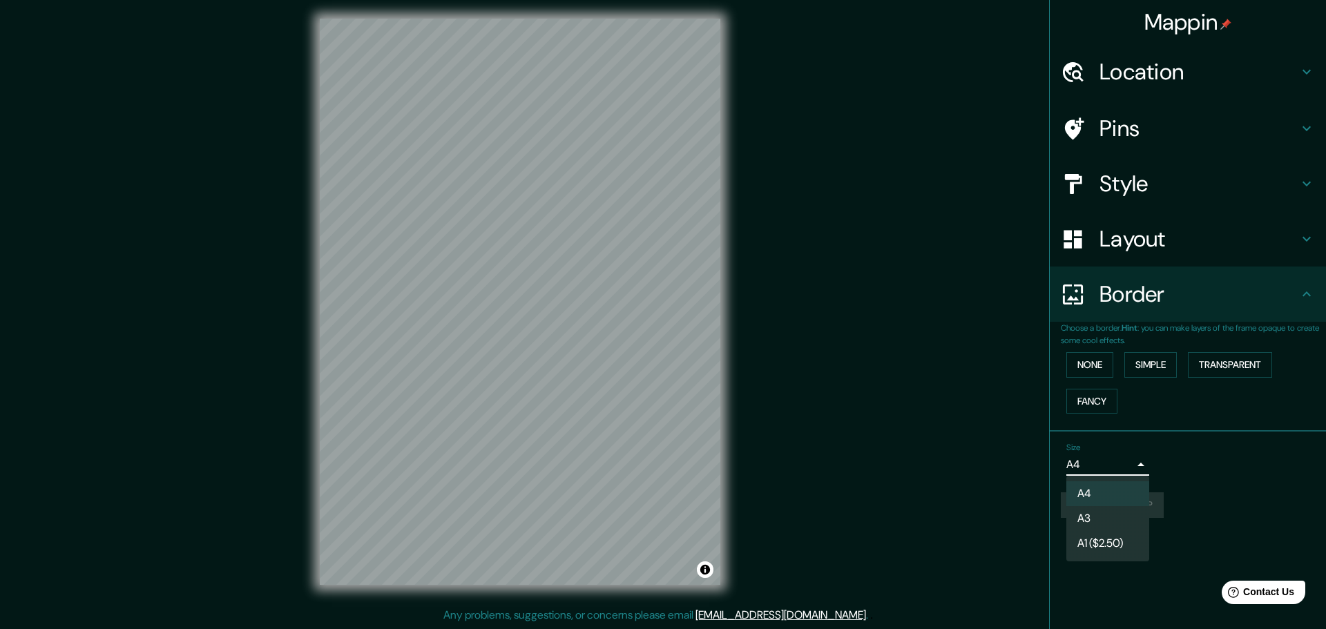
click at [1128, 463] on body "Mappin Location Cochabamba, Departamento de Cochabamba, Bolivia Pins Style Layo…" at bounding box center [663, 311] width 1326 height 629
click at [1084, 522] on li "A3" at bounding box center [1107, 518] width 83 height 25
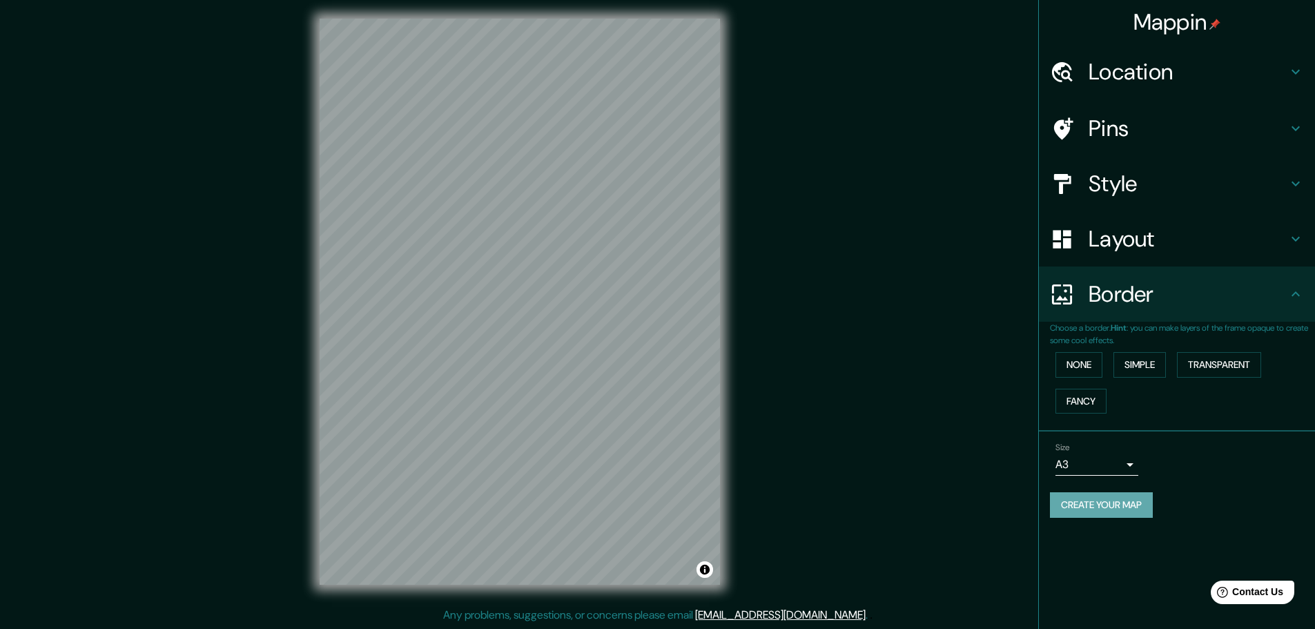
click at [1126, 501] on button "Create your map" at bounding box center [1101, 505] width 103 height 26
click at [1124, 459] on body "Mappin Location Cochabamba, Departamento de Cochabamba, Bolivia Pins Style Layo…" at bounding box center [657, 311] width 1315 height 629
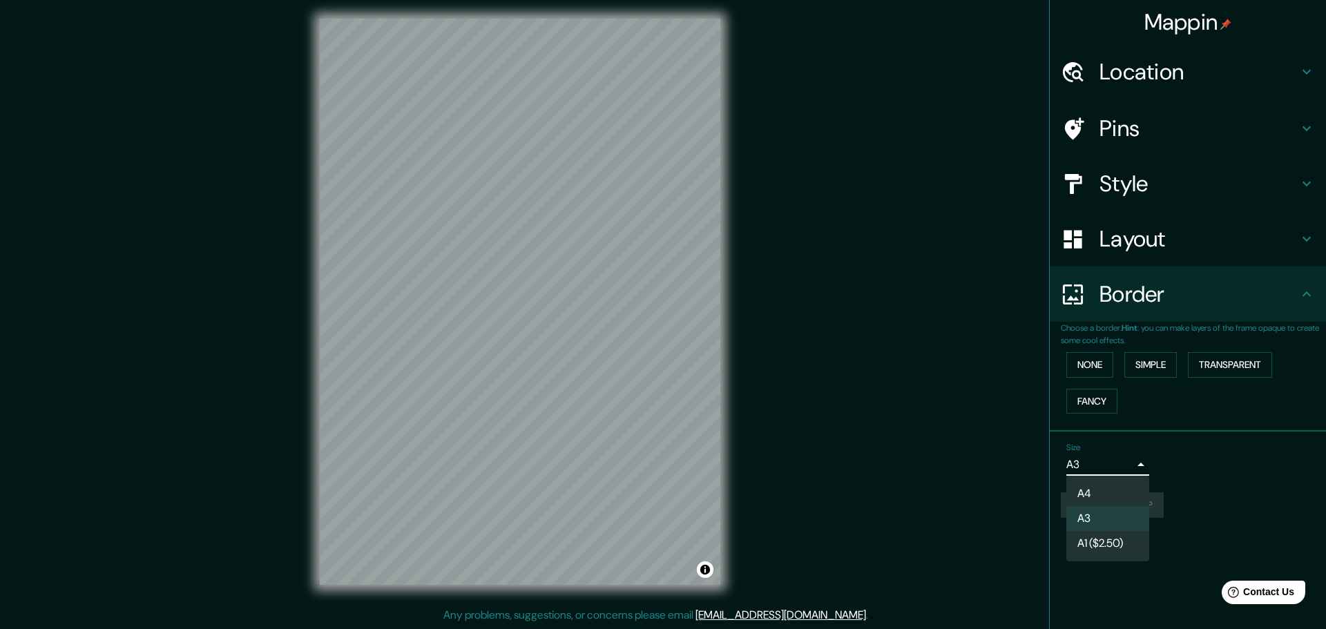
click at [1097, 491] on li "A4" at bounding box center [1107, 493] width 83 height 25
type input "single"
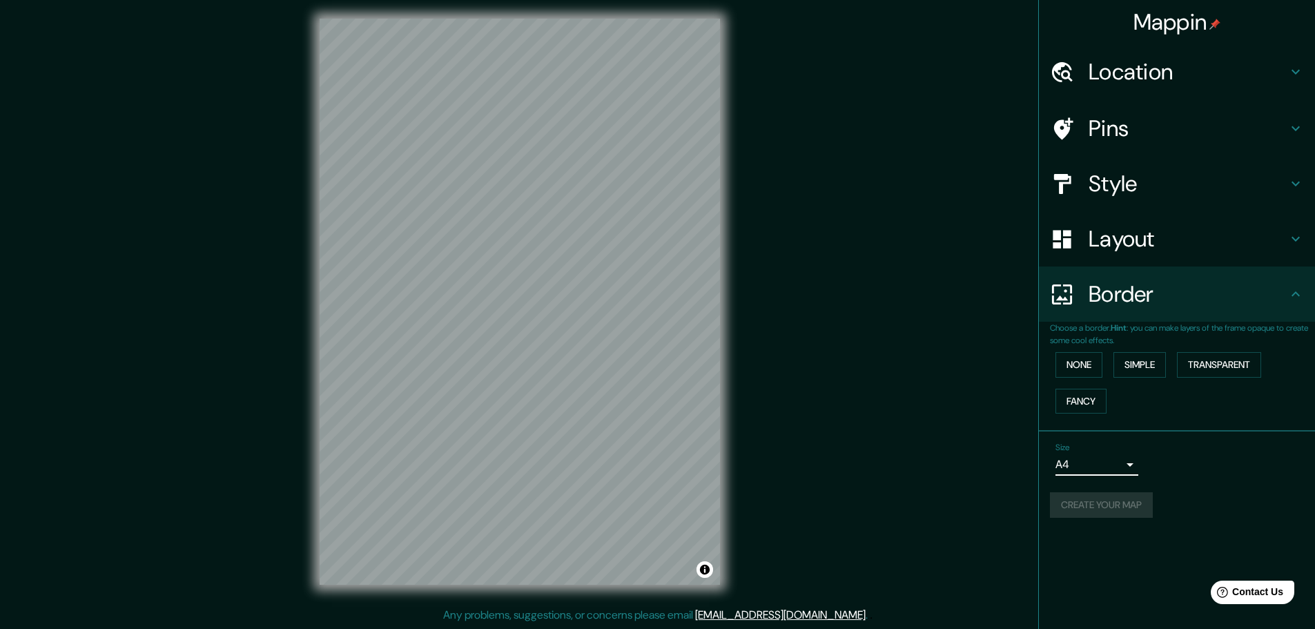
click at [807, 389] on div "Mappin Location Cochabamba, Departamento de Cochabamba, Bolivia Pins Style Layo…" at bounding box center [657, 313] width 1315 height 633
click at [1257, 590] on span "Contact Us" at bounding box center [1258, 592] width 53 height 12
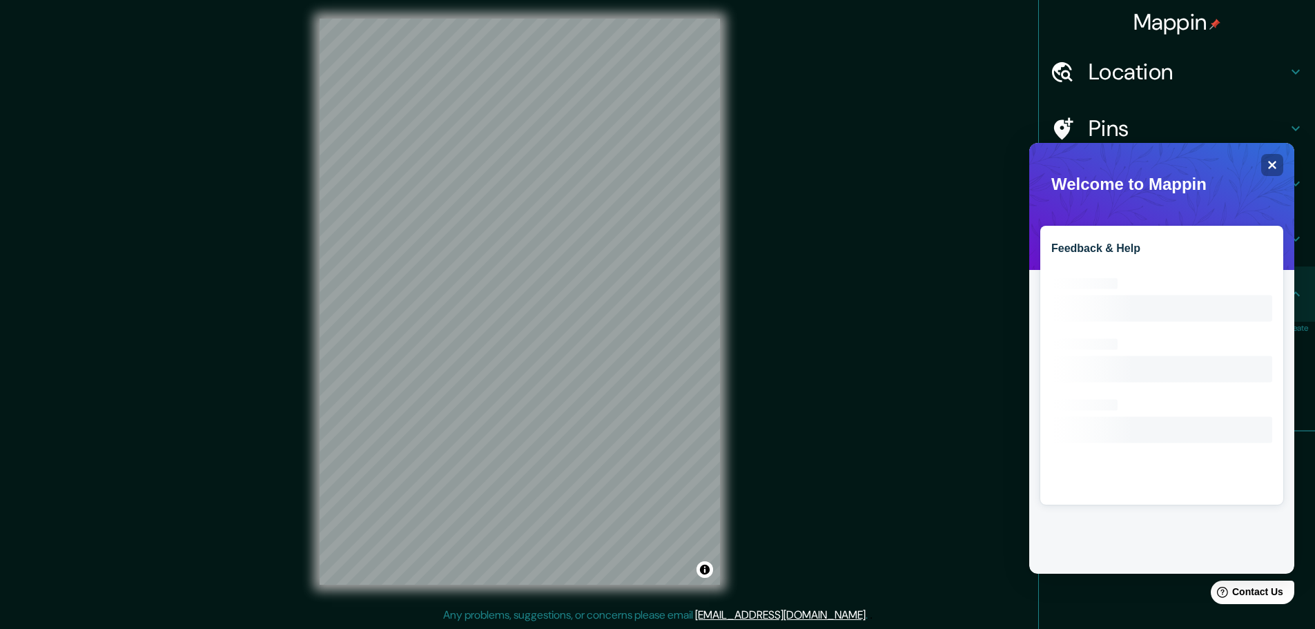
scroll to position [0, 0]
click at [1277, 161] on icon "Close" at bounding box center [1272, 165] width 10 height 10
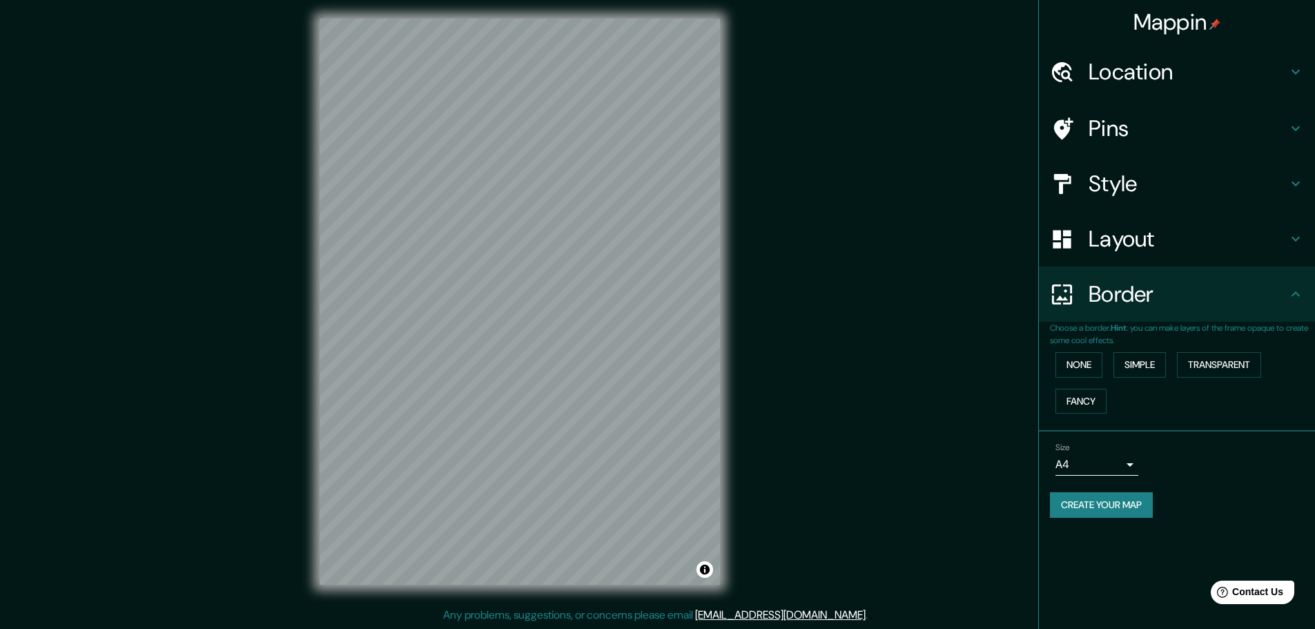
click at [1137, 514] on button "Create your map" at bounding box center [1101, 505] width 103 height 26
click at [1133, 505] on div "Create your map" at bounding box center [1177, 505] width 254 height 26
click at [1132, 506] on div "Create your map" at bounding box center [1177, 505] width 254 height 26
